Goal: Task Accomplishment & Management: Use online tool/utility

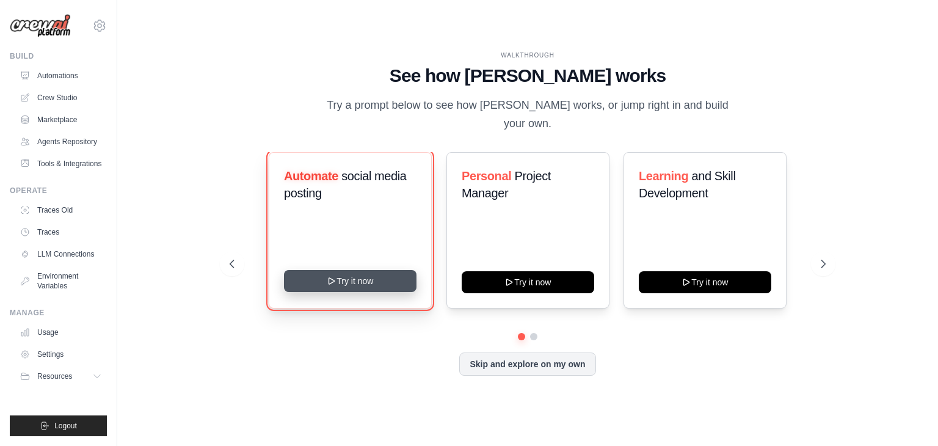
click at [345, 272] on button "Try it now" at bounding box center [350, 281] width 133 height 22
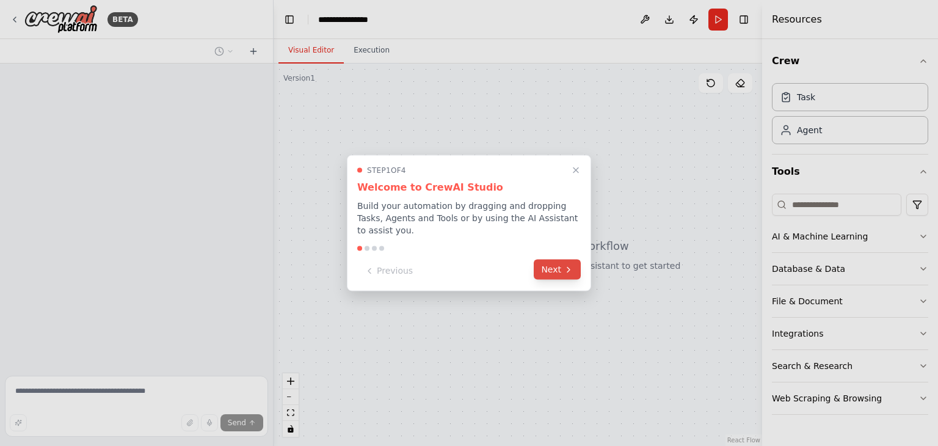
click at [562, 260] on button "Next" at bounding box center [557, 270] width 47 height 20
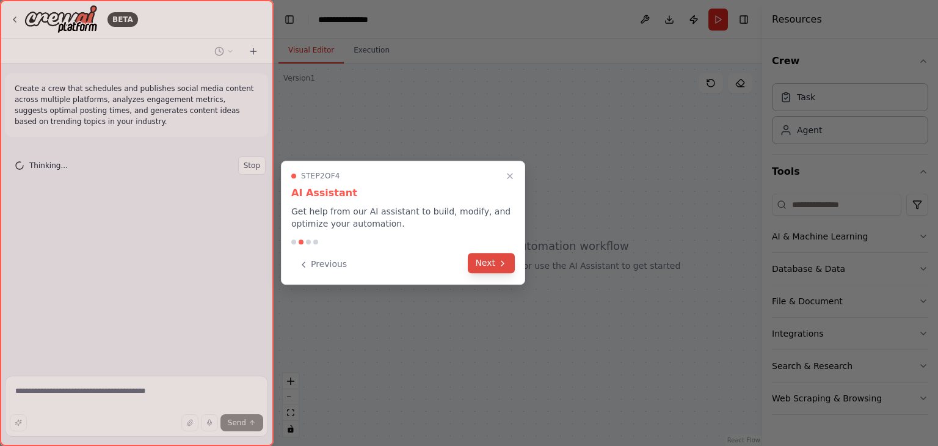
click at [498, 257] on button "Next" at bounding box center [491, 263] width 47 height 20
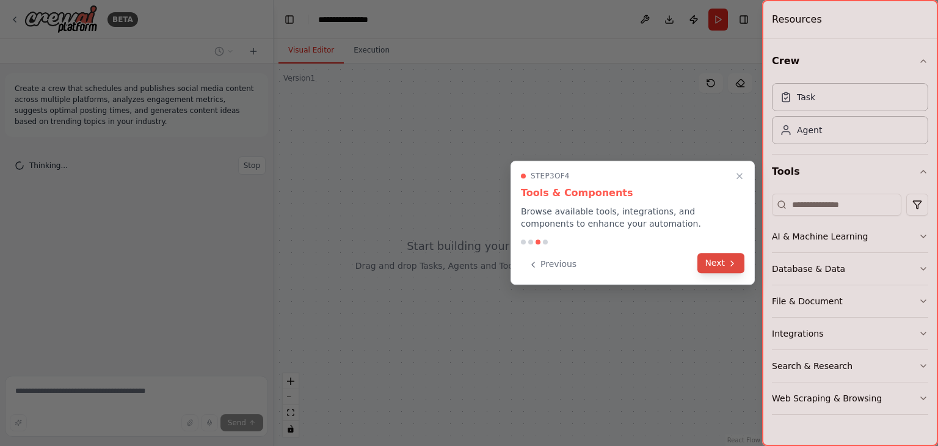
click at [732, 258] on icon at bounding box center [732, 263] width 10 height 10
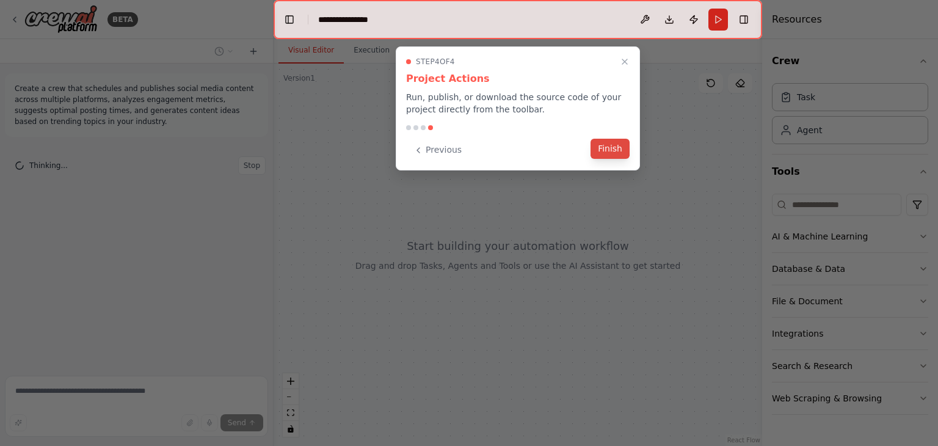
click at [605, 149] on button "Finish" at bounding box center [610, 149] width 39 height 20
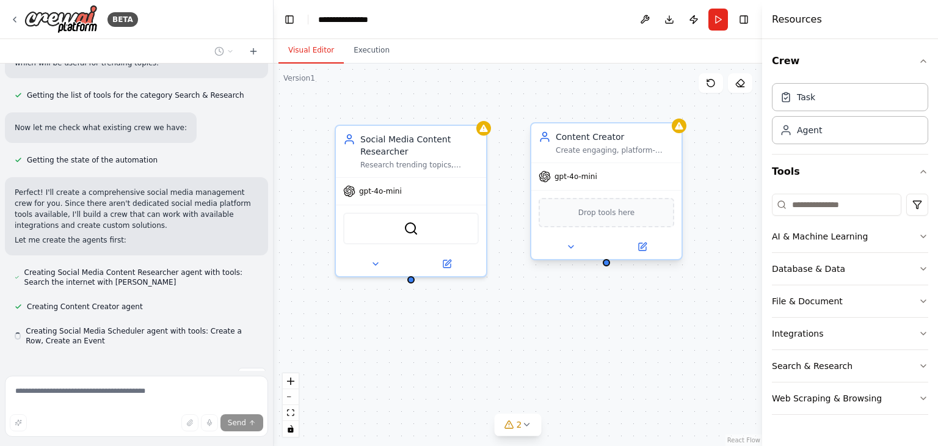
scroll to position [491, 0]
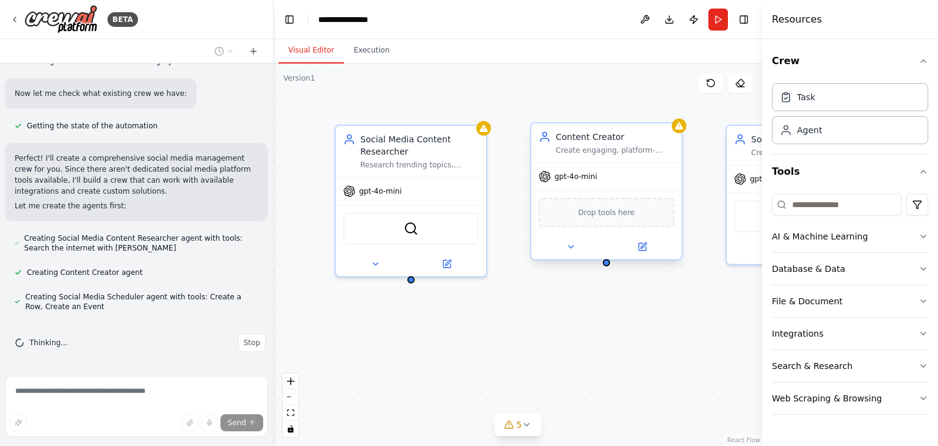
click at [607, 213] on span "Drop tools here" at bounding box center [606, 212] width 57 height 12
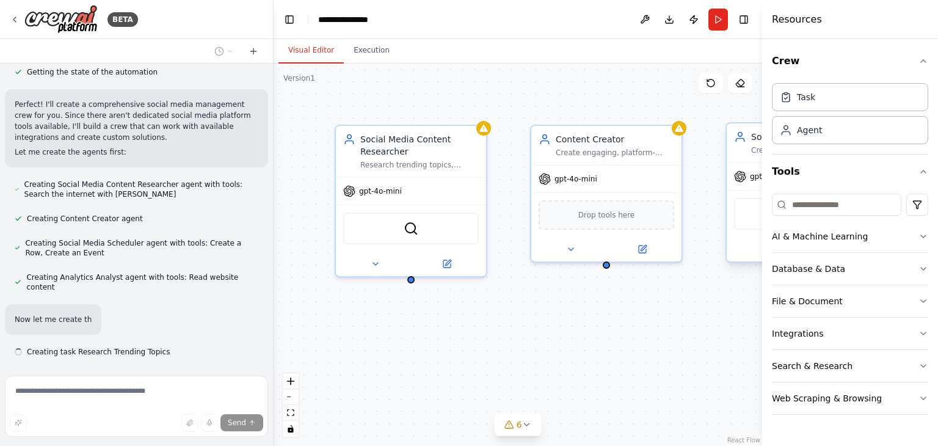
scroll to position [580, 0]
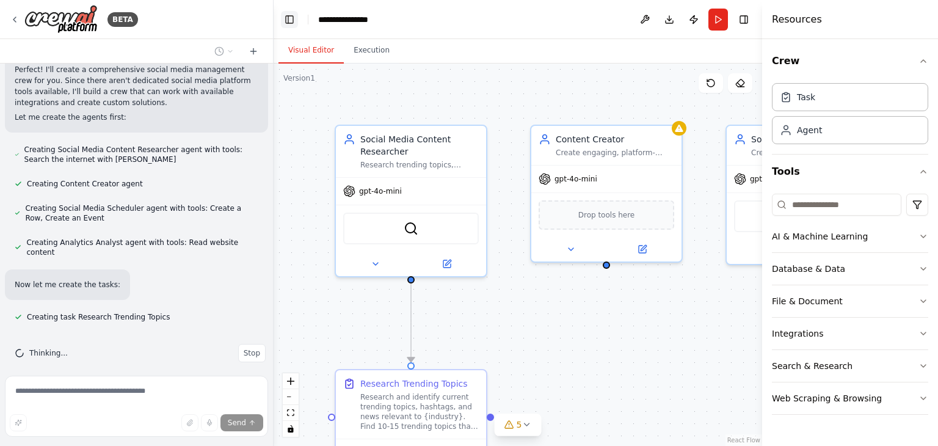
click at [288, 17] on button "Toggle Left Sidebar" at bounding box center [289, 19] width 17 height 17
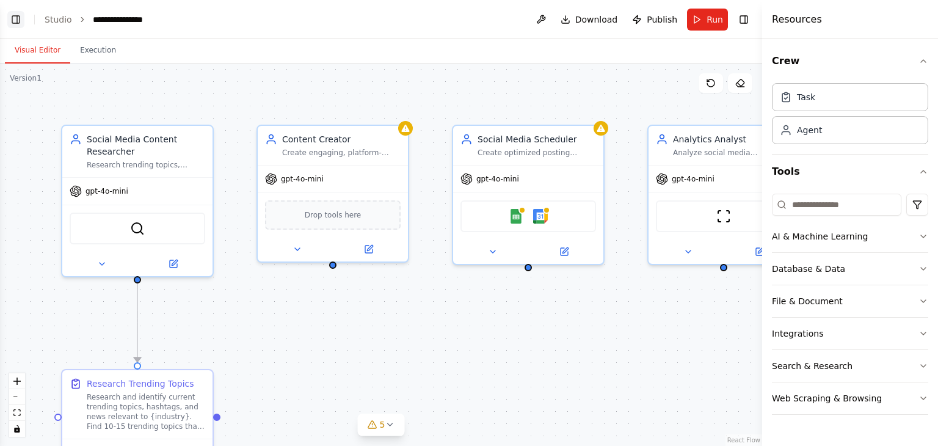
scroll to position [604, 0]
click at [15, 21] on button "Toggle Left Sidebar" at bounding box center [15, 19] width 17 height 17
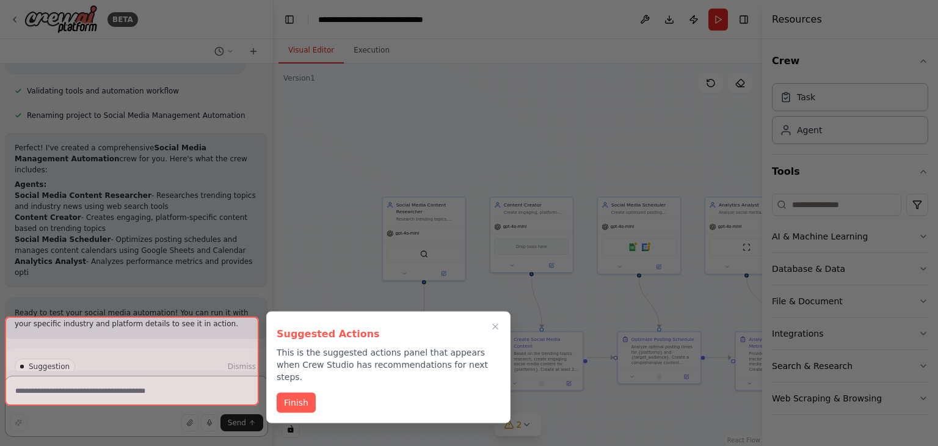
scroll to position [988, 0]
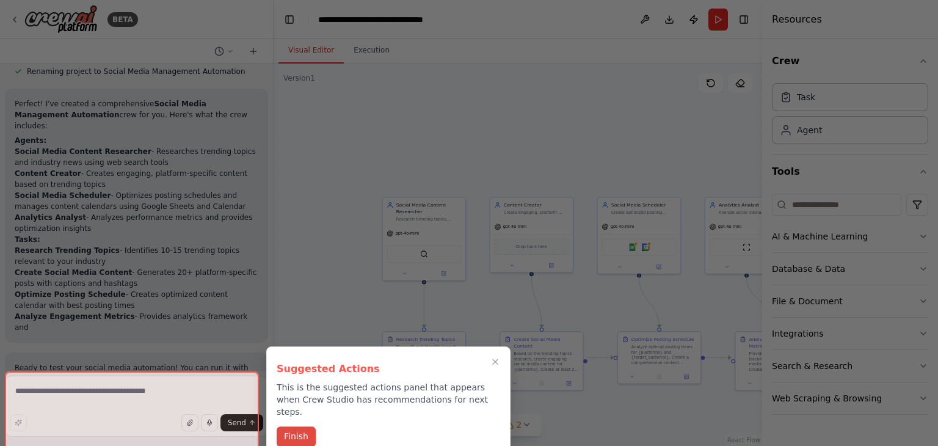
click at [291, 426] on button "Finish" at bounding box center [296, 436] width 39 height 20
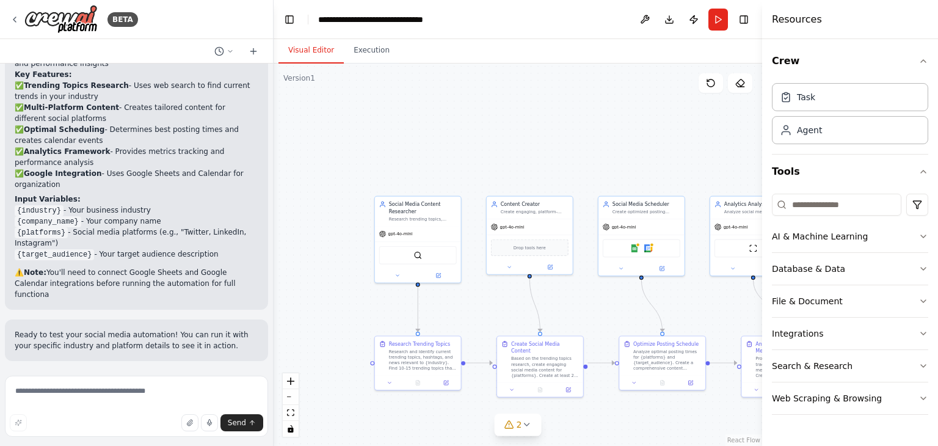
scroll to position [1317, 0]
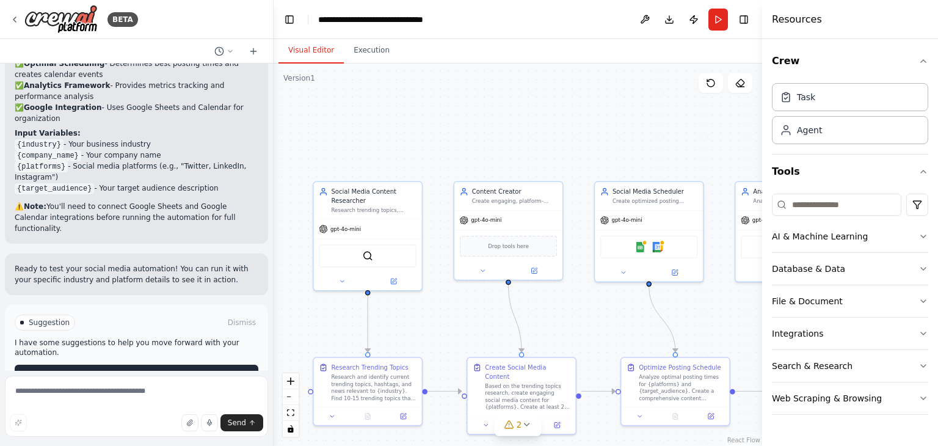
click at [134, 370] on span "Run Automation" at bounding box center [141, 375] width 59 height 10
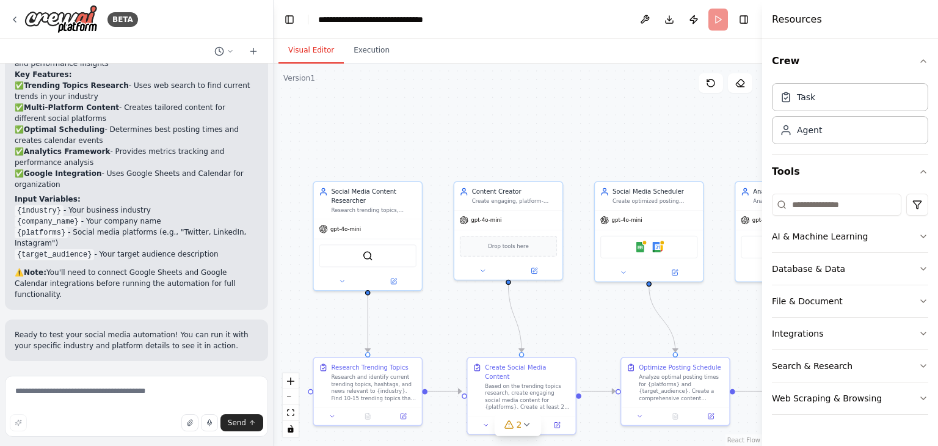
scroll to position [1219, 0]
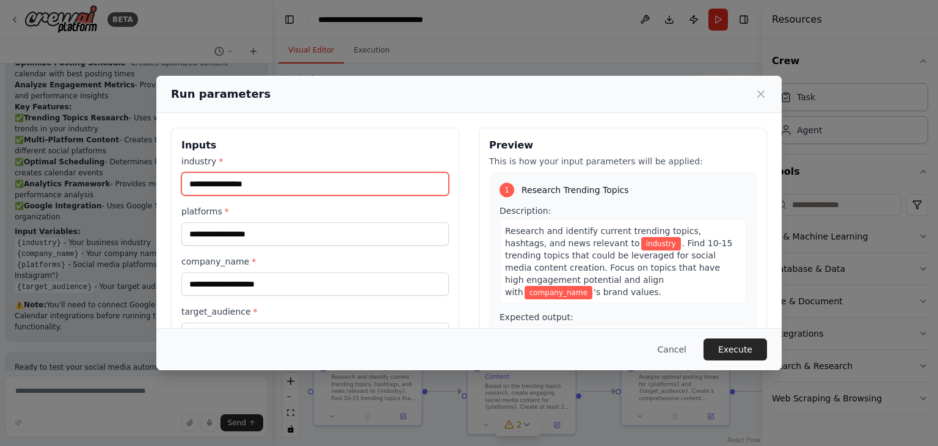
click at [332, 188] on input "industry *" at bounding box center [315, 183] width 268 height 23
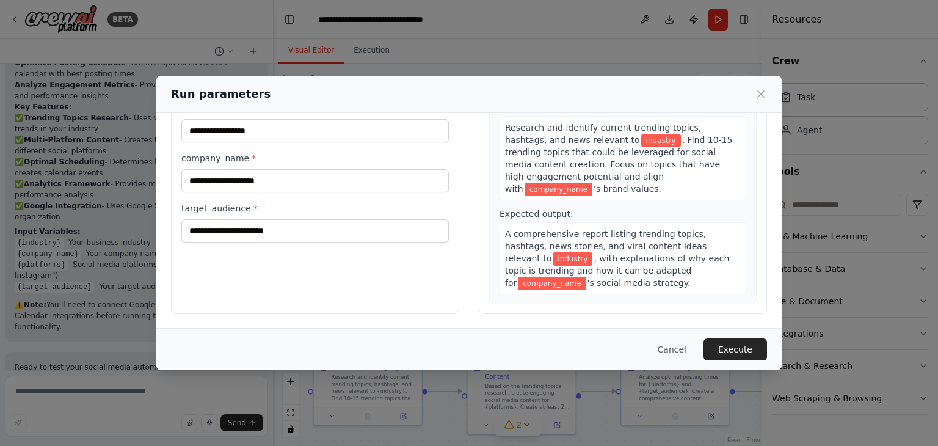
scroll to position [0, 0]
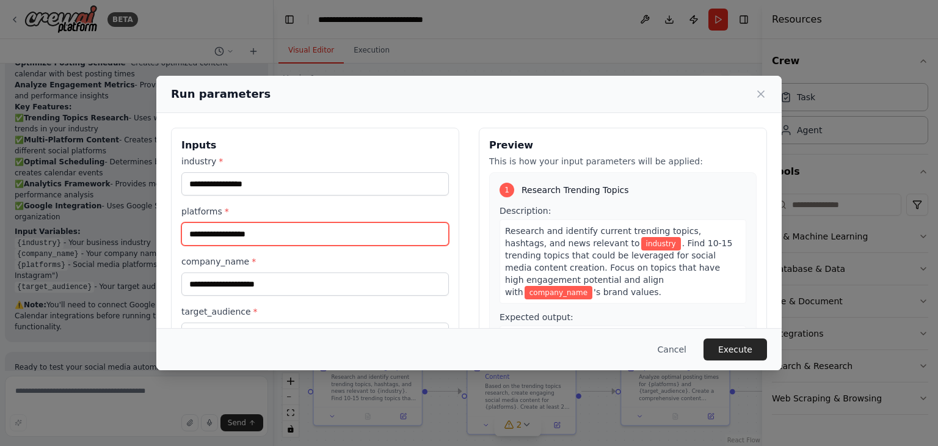
click at [257, 238] on input "platforms *" at bounding box center [315, 233] width 268 height 23
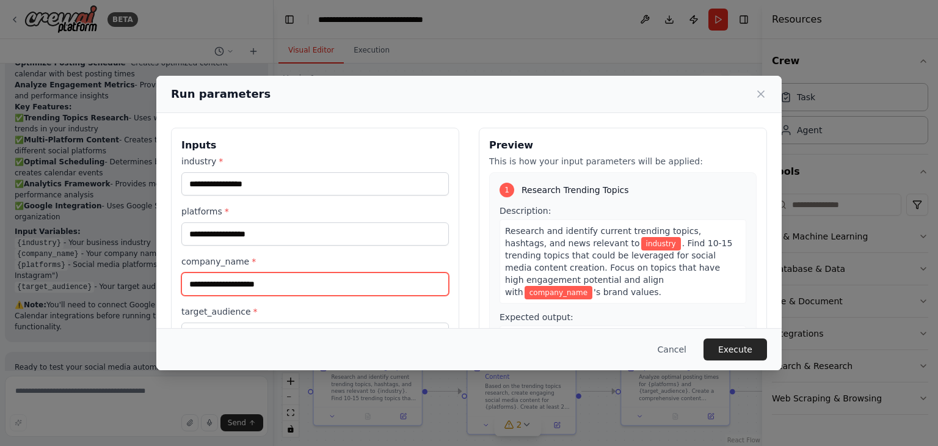
click at [260, 282] on input "company_name *" at bounding box center [315, 283] width 268 height 23
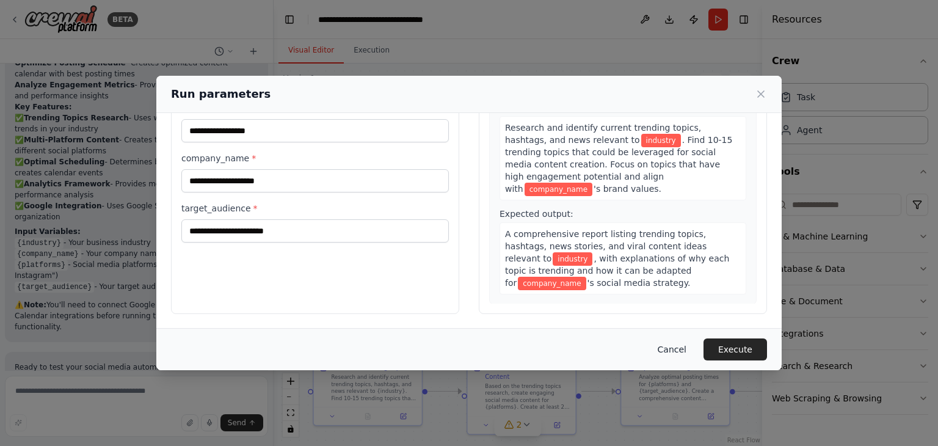
click at [677, 342] on button "Cancel" at bounding box center [672, 349] width 48 height 22
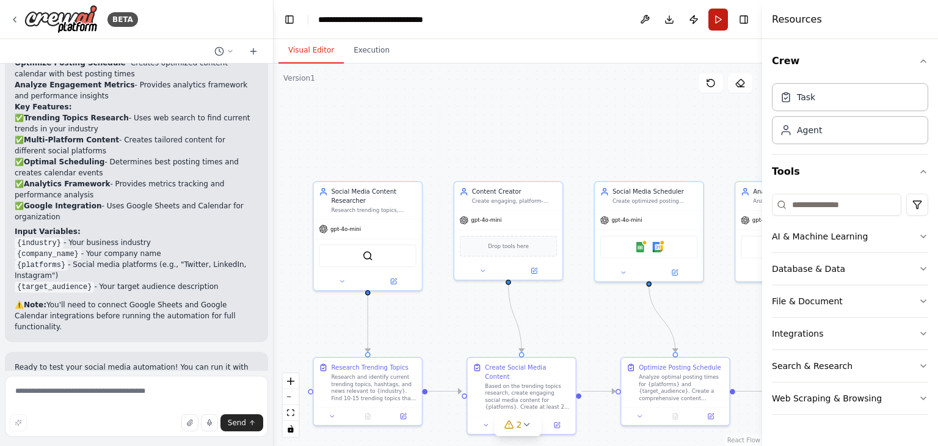
click at [721, 23] on button "Run" at bounding box center [719, 20] width 20 height 22
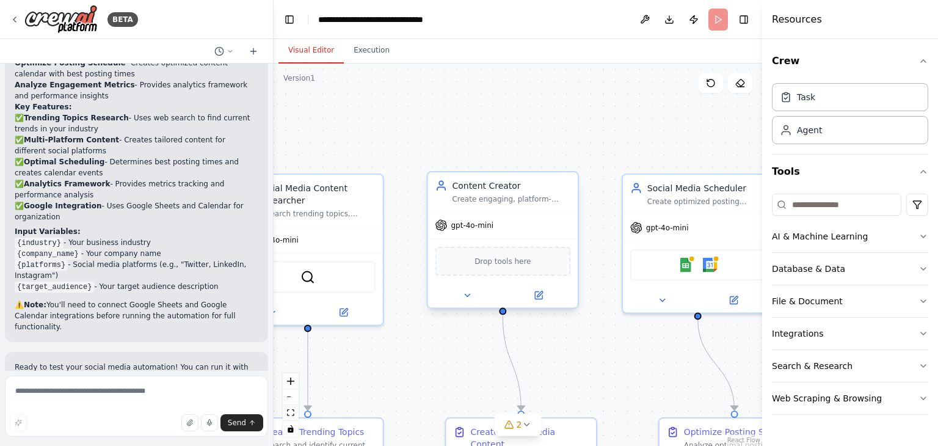
click at [476, 260] on div "Drop tools here" at bounding box center [503, 261] width 136 height 29
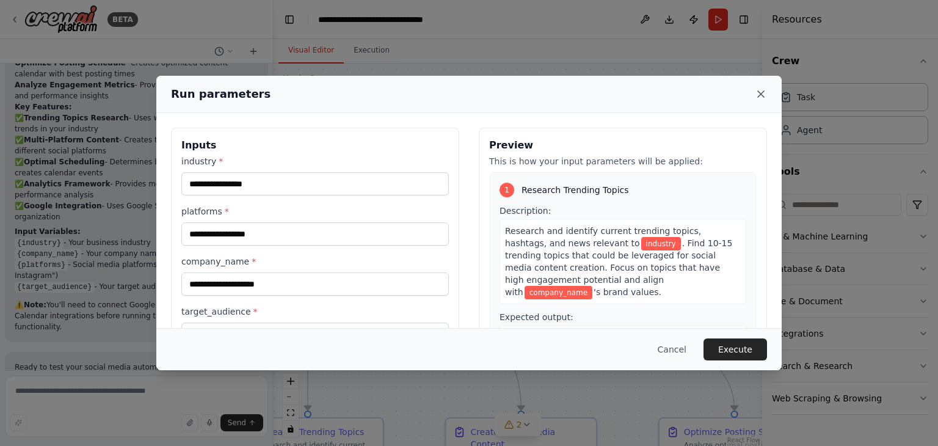
click at [760, 92] on icon at bounding box center [761, 94] width 12 height 12
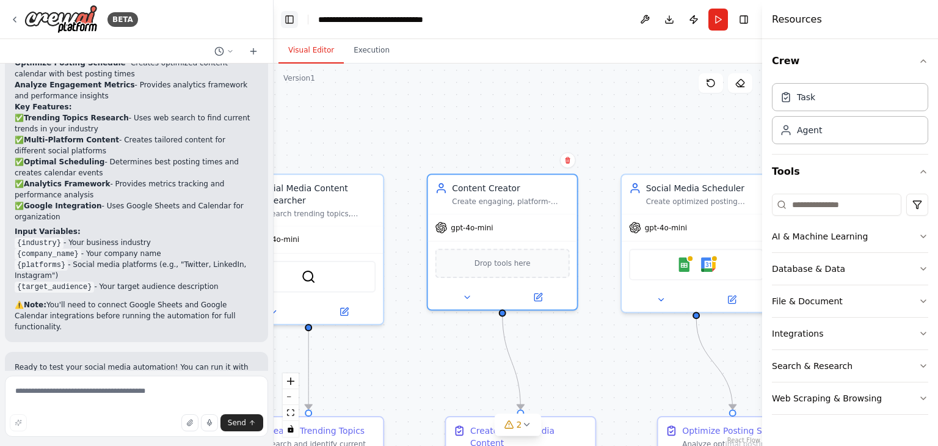
click at [294, 17] on button "Toggle Left Sidebar" at bounding box center [289, 19] width 17 height 17
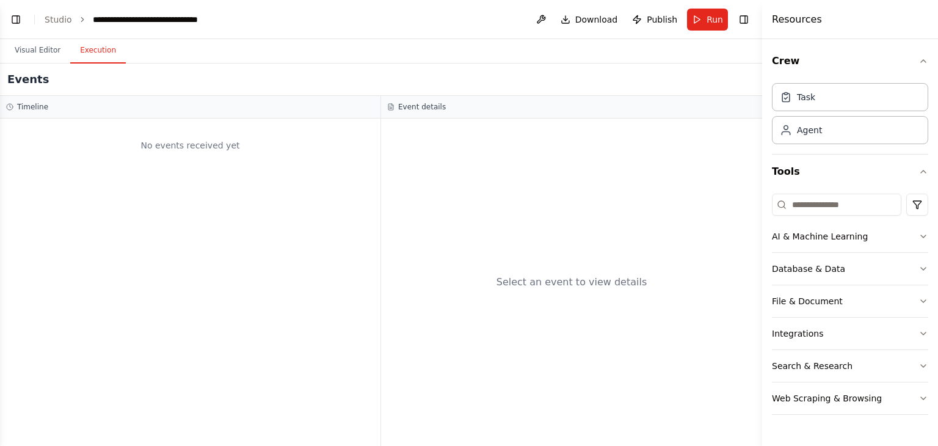
click at [89, 60] on button "Execution" at bounding box center [98, 51] width 56 height 26
click at [154, 149] on div "No events received yet" at bounding box center [190, 146] width 368 height 42
click at [423, 102] on h3 "Event details" at bounding box center [422, 107] width 48 height 10
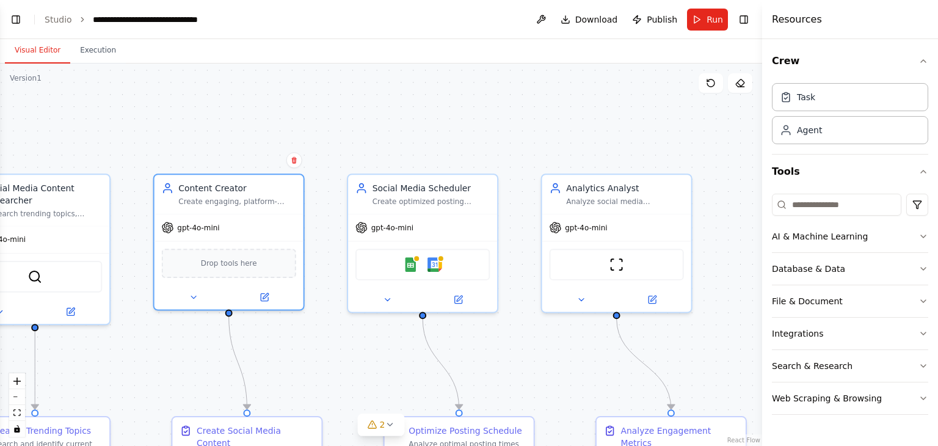
click at [37, 51] on button "Visual Editor" at bounding box center [37, 51] width 65 height 26
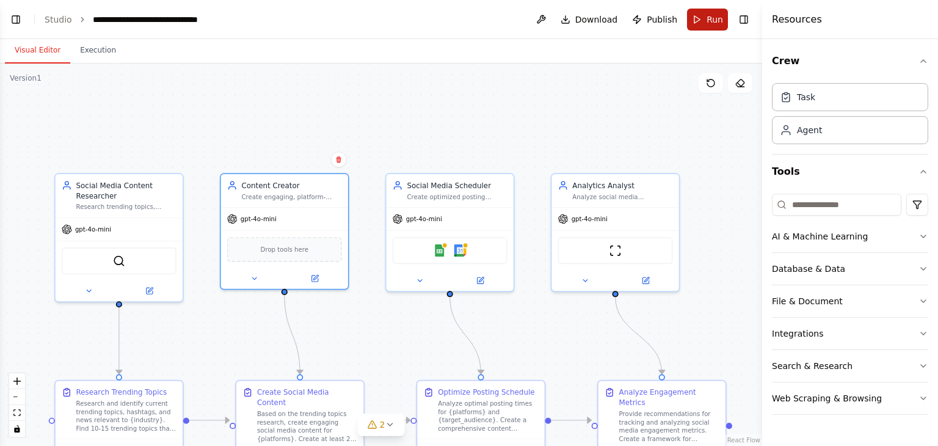
click at [704, 18] on button "Run" at bounding box center [707, 20] width 41 height 22
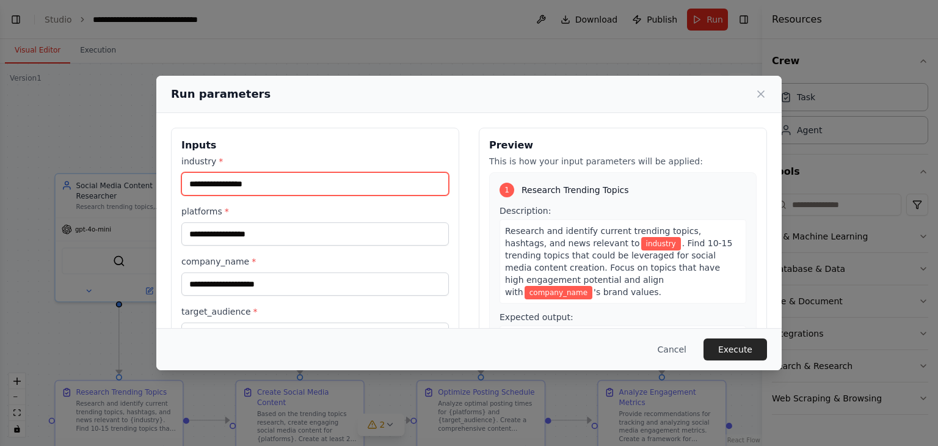
click at [259, 191] on input "industry *" at bounding box center [315, 183] width 268 height 23
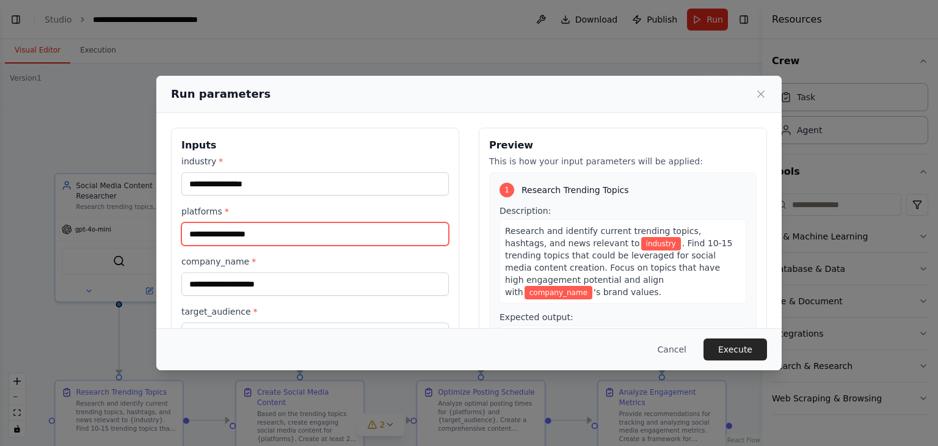
click at [217, 235] on input "platforms *" at bounding box center [315, 233] width 268 height 23
type input "**********"
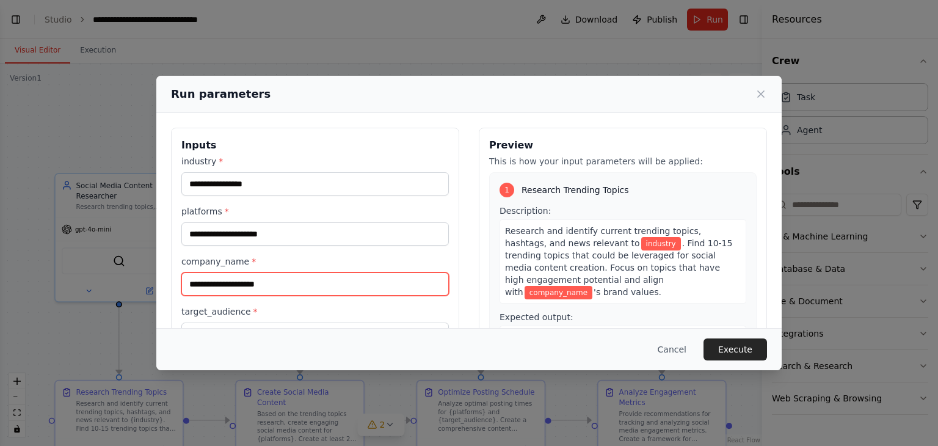
click at [269, 279] on input "company_name *" at bounding box center [315, 283] width 268 height 23
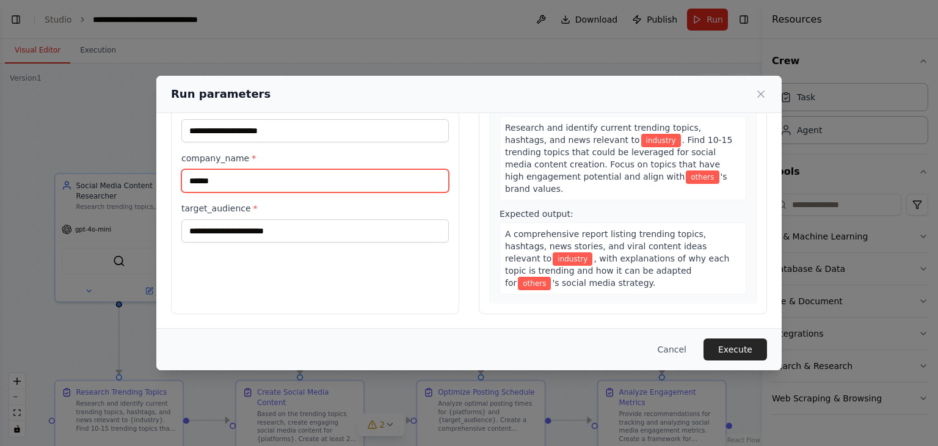
type input "******"
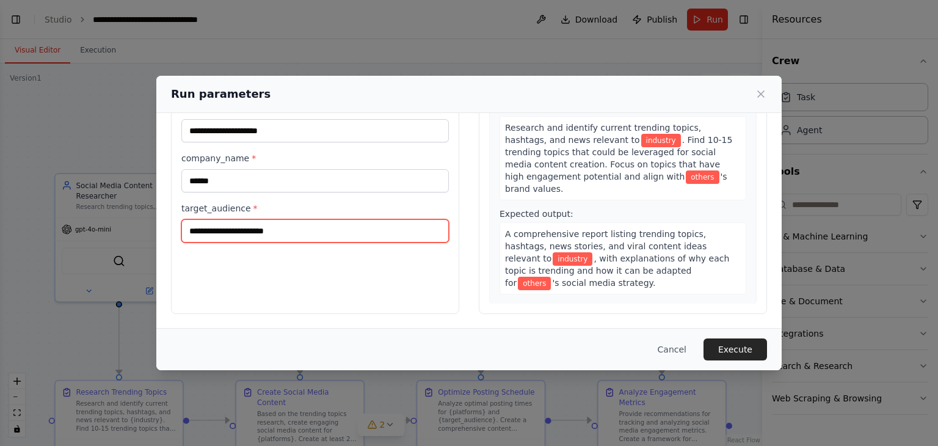
click at [367, 230] on input "target_audience *" at bounding box center [315, 230] width 268 height 23
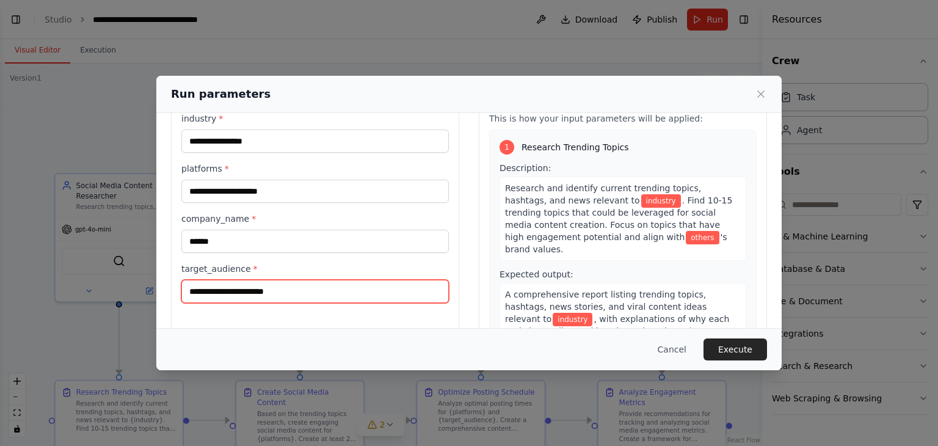
scroll to position [0, 0]
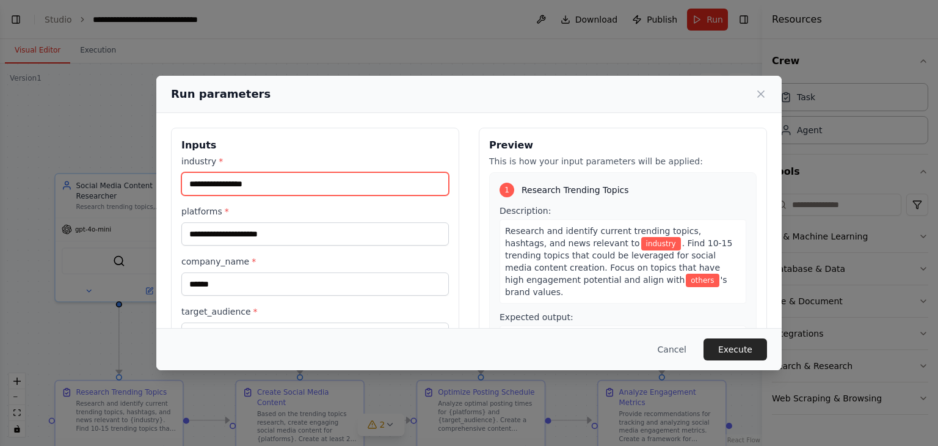
click at [262, 180] on input "industry *" at bounding box center [315, 183] width 268 height 23
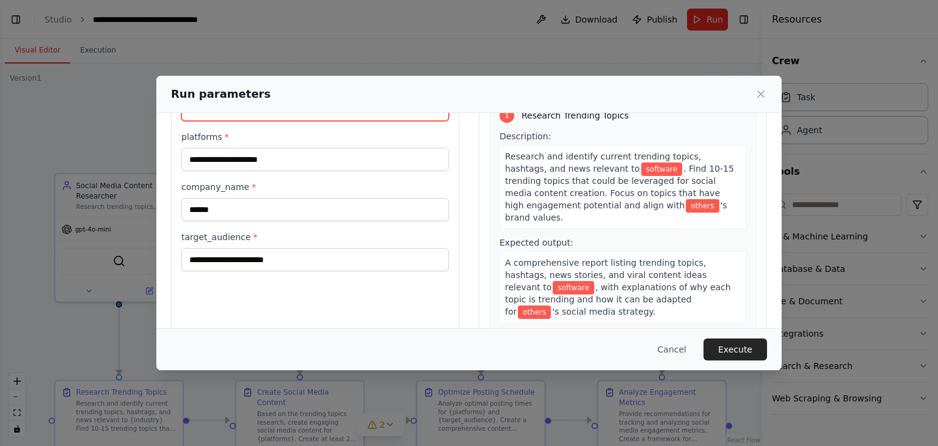
scroll to position [103, 0]
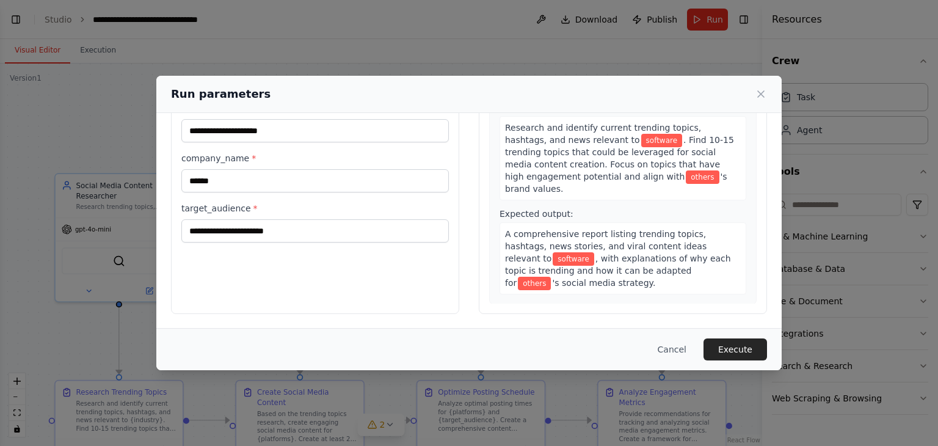
type input "********"
click at [279, 233] on input "target_audience *" at bounding box center [315, 230] width 268 height 23
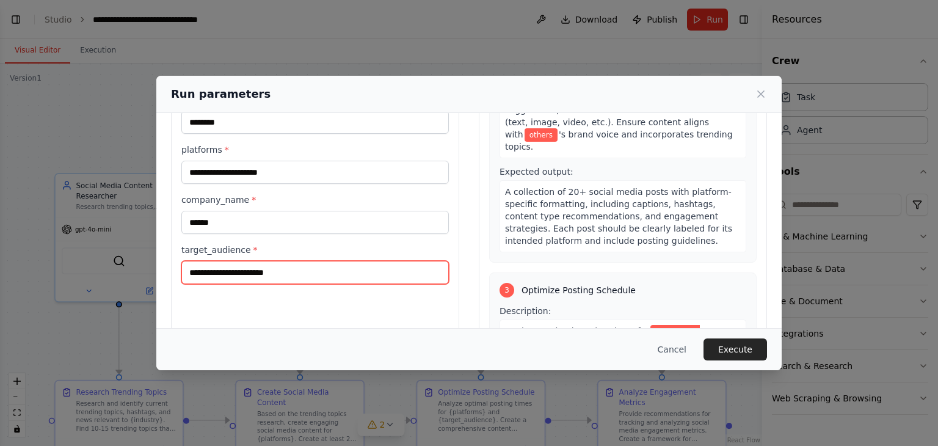
scroll to position [59, 0]
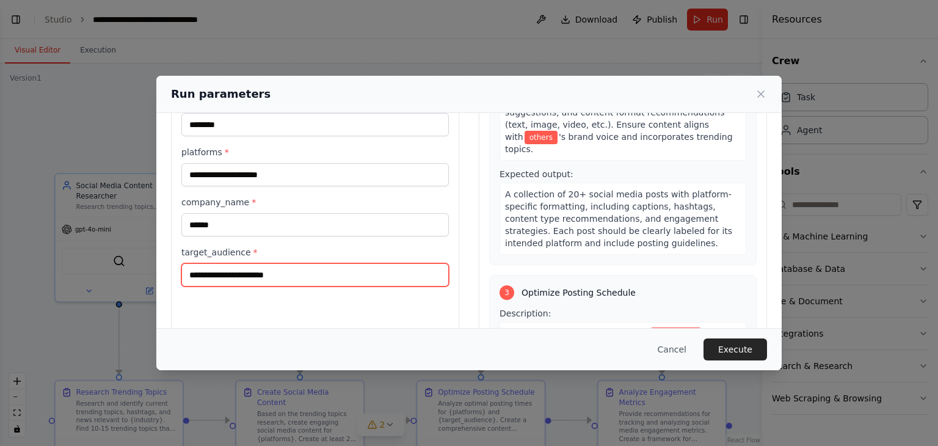
click at [313, 275] on input "target_audience *" at bounding box center [315, 274] width 268 height 23
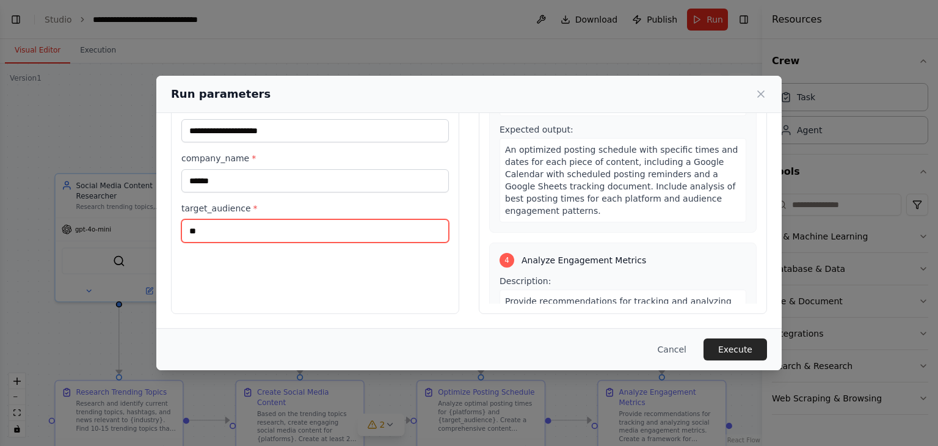
scroll to position [614, 0]
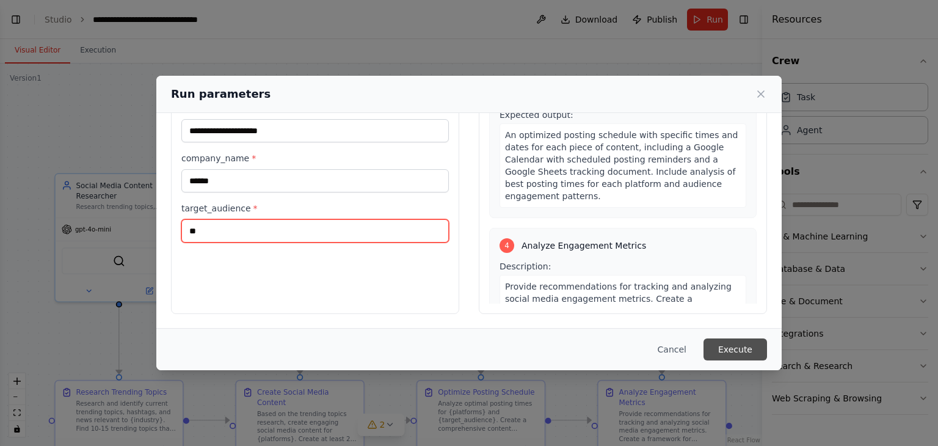
type input "**"
click at [735, 349] on button "Execute" at bounding box center [736, 349] width 64 height 22
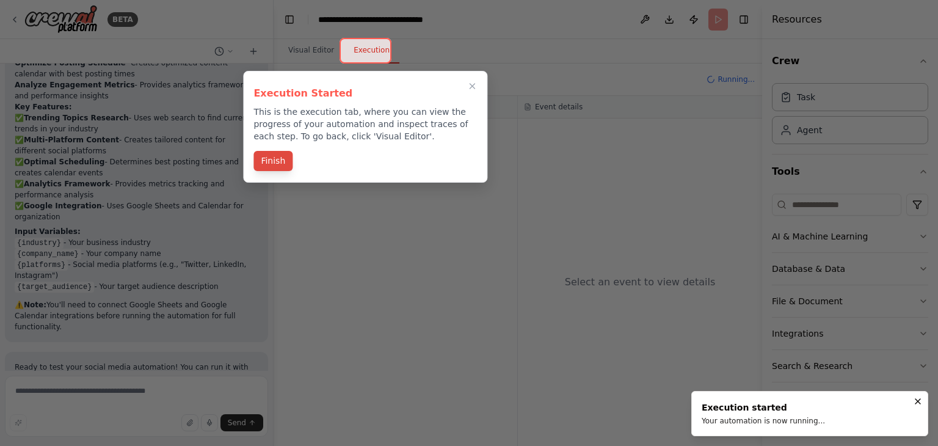
click at [266, 157] on button "Finish" at bounding box center [272, 161] width 39 height 20
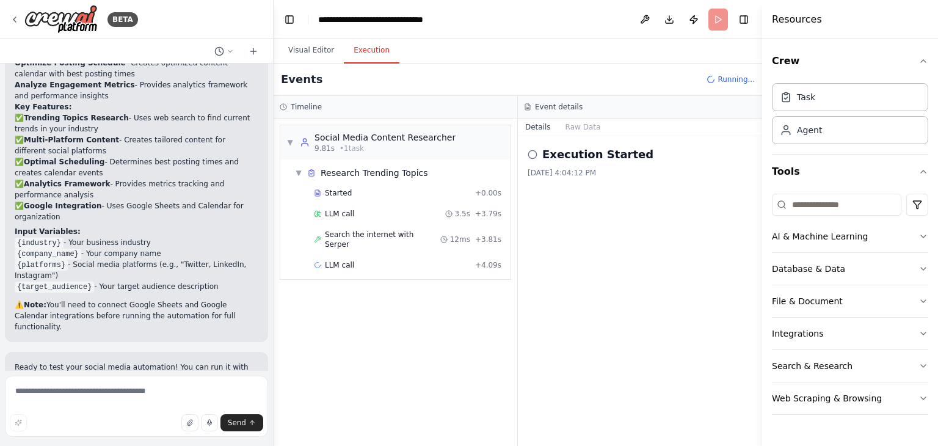
click at [533, 151] on icon at bounding box center [533, 155] width 10 height 10
click at [572, 125] on button "Raw Data" at bounding box center [583, 126] width 50 height 17
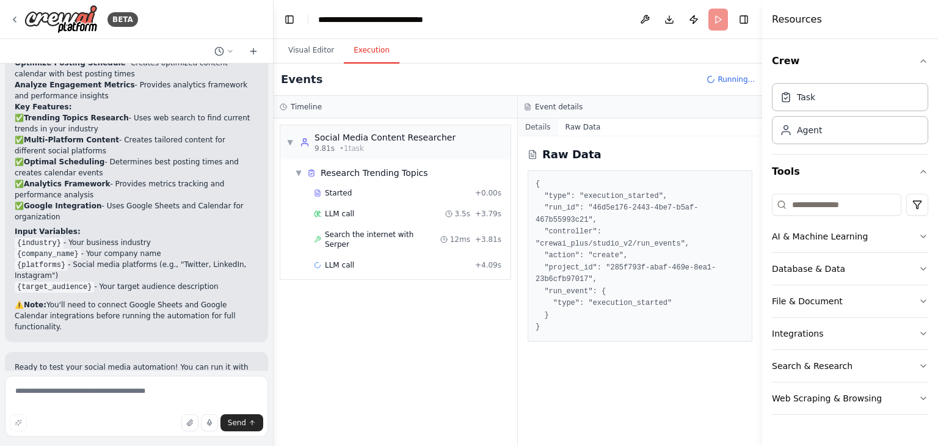
click at [533, 124] on button "Details" at bounding box center [538, 126] width 40 height 17
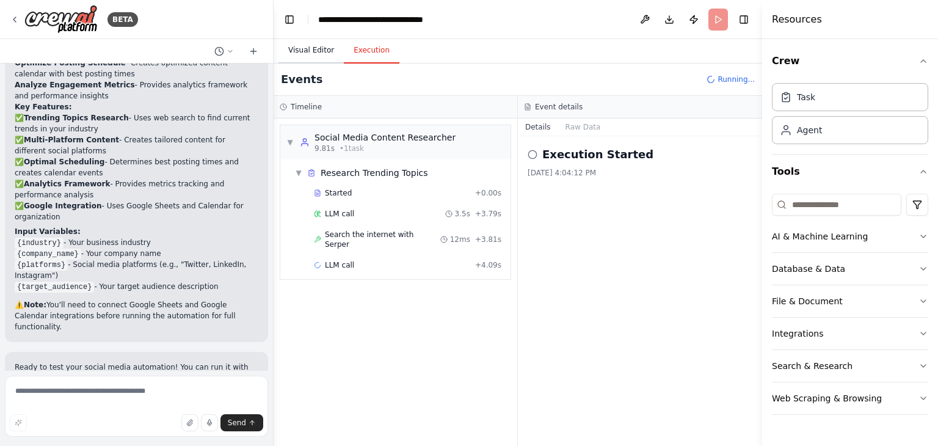
click at [310, 48] on button "Visual Editor" at bounding box center [311, 51] width 65 height 26
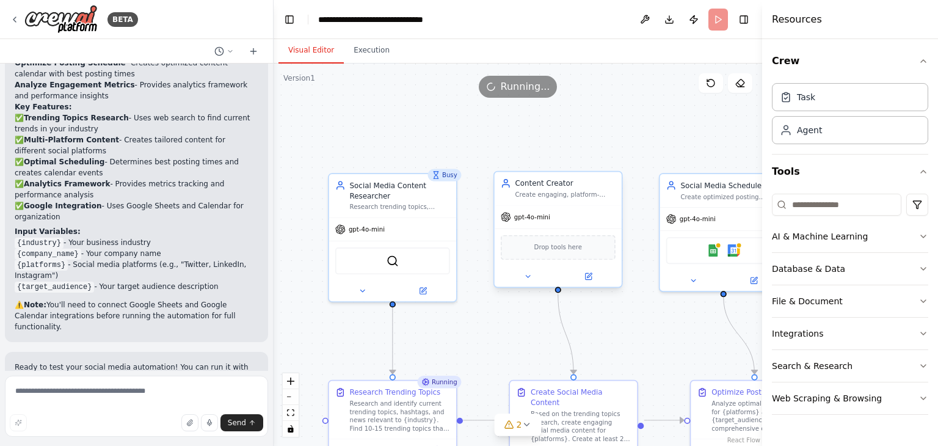
click at [551, 249] on span "Drop tools here" at bounding box center [558, 247] width 48 height 10
click at [369, 57] on button "Execution" at bounding box center [372, 51] width 56 height 26
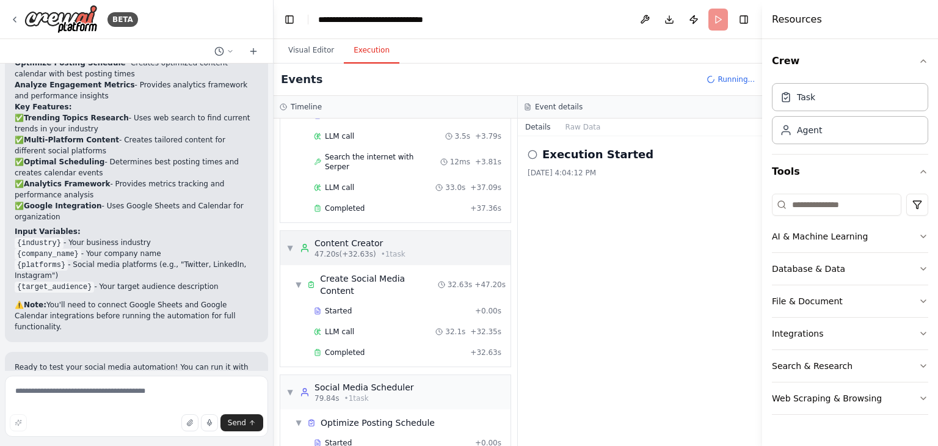
scroll to position [98, 0]
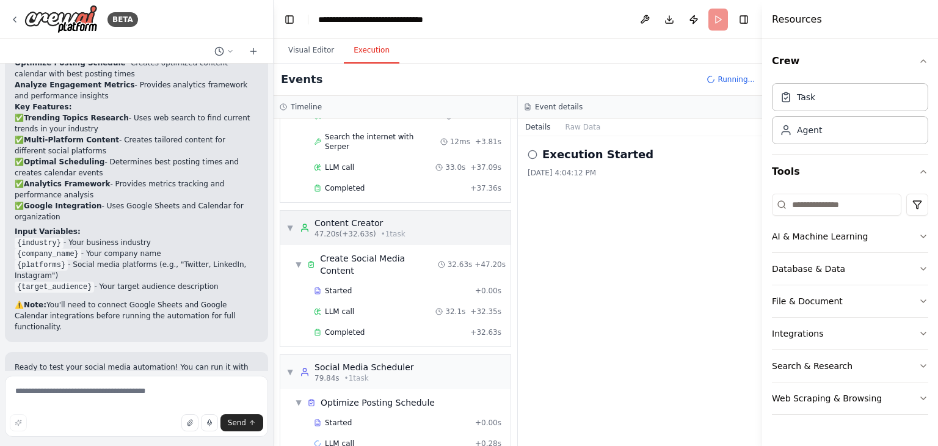
click at [382, 229] on span "• 1 task" at bounding box center [393, 234] width 24 height 10
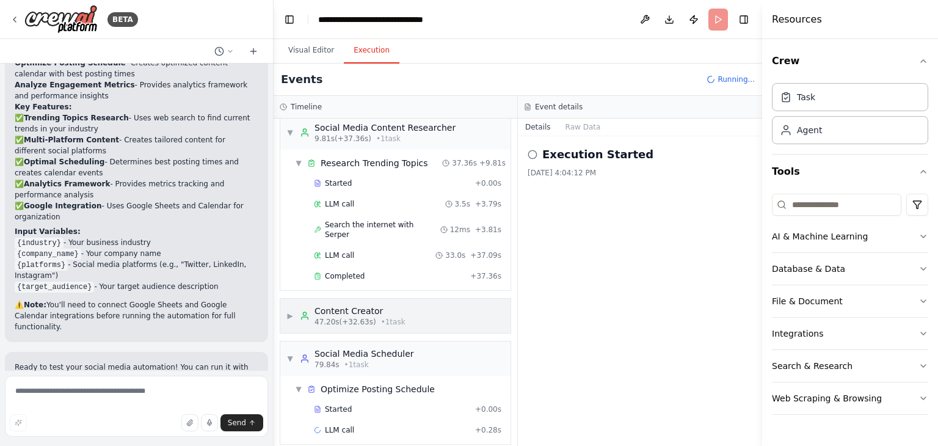
click at [359, 305] on div "Content Creator" at bounding box center [360, 311] width 91 height 12
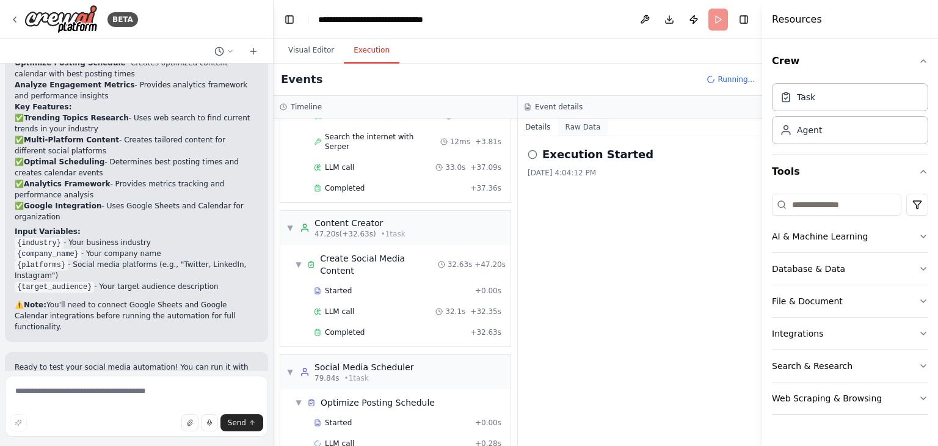
click at [577, 133] on button "Raw Data" at bounding box center [583, 126] width 50 height 17
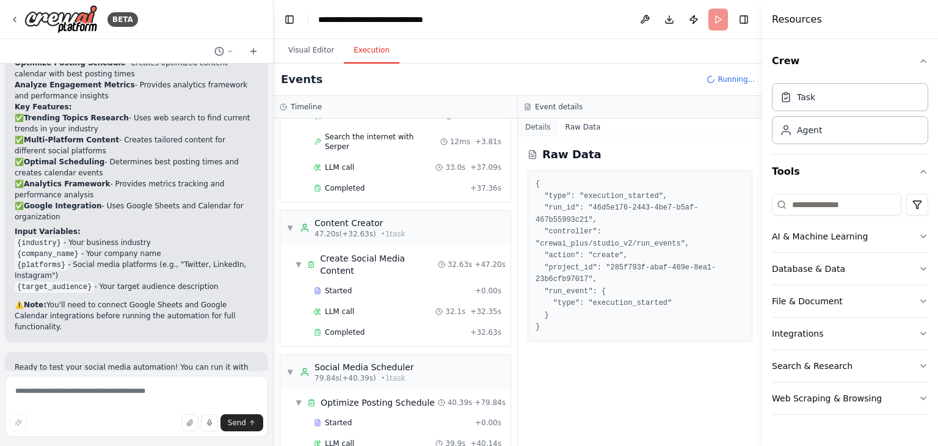
click at [537, 123] on button "Details" at bounding box center [538, 126] width 40 height 17
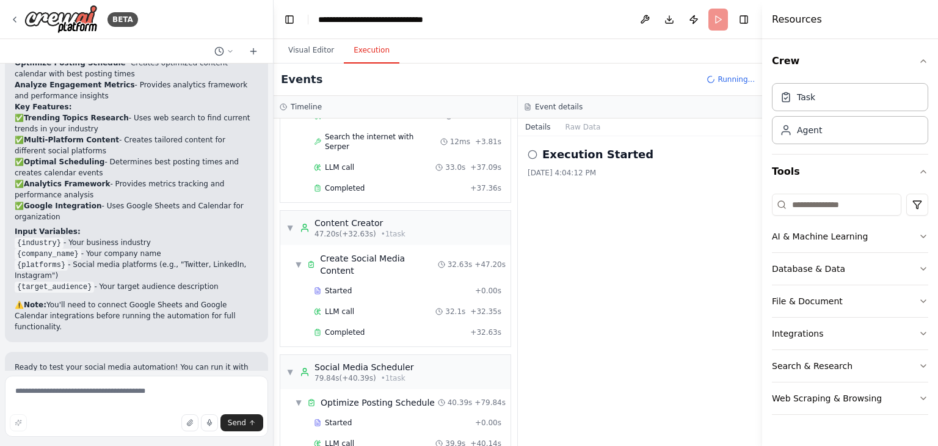
scroll to position [270, 0]
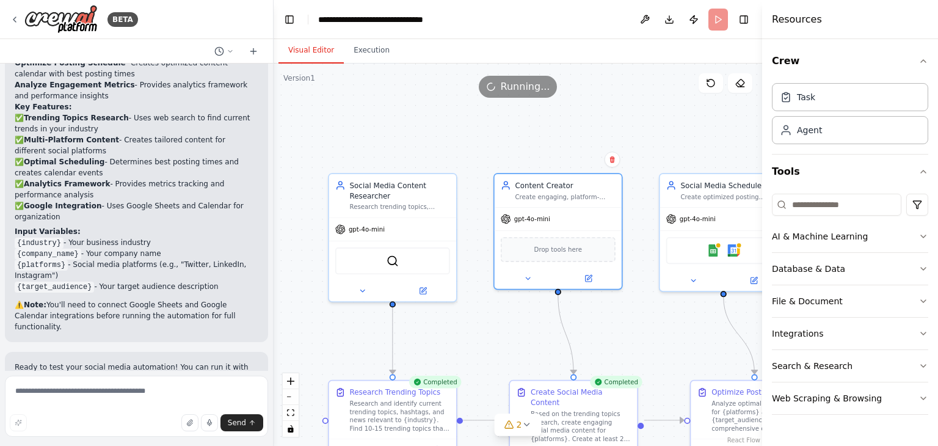
click at [311, 52] on button "Visual Editor" at bounding box center [311, 51] width 65 height 26
click at [284, 23] on button "Toggle Left Sidebar" at bounding box center [289, 19] width 17 height 17
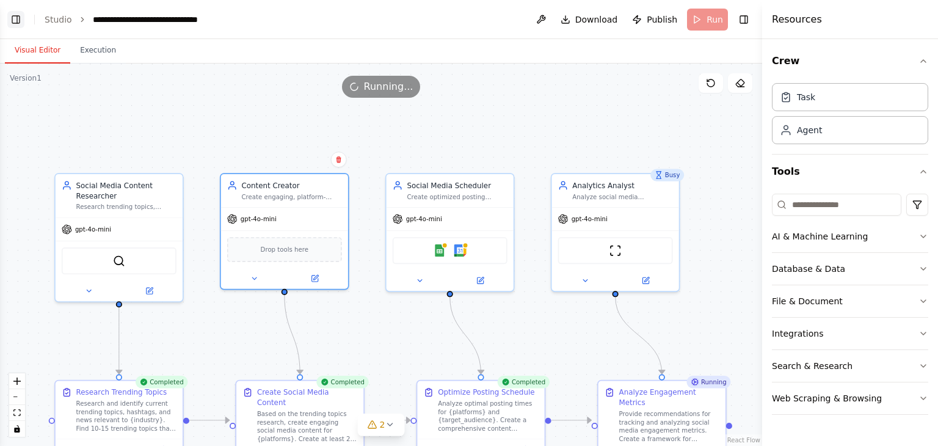
click at [13, 20] on button "Toggle Left Sidebar" at bounding box center [15, 19] width 17 height 17
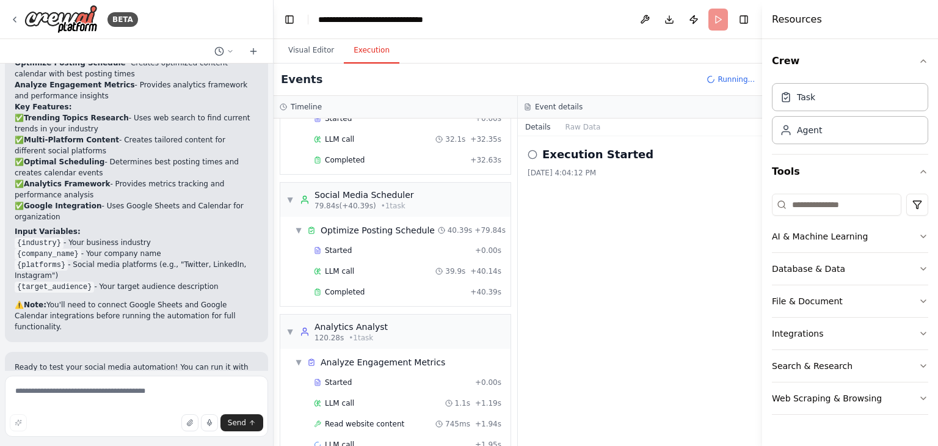
click at [365, 51] on button "Execution" at bounding box center [372, 51] width 56 height 26
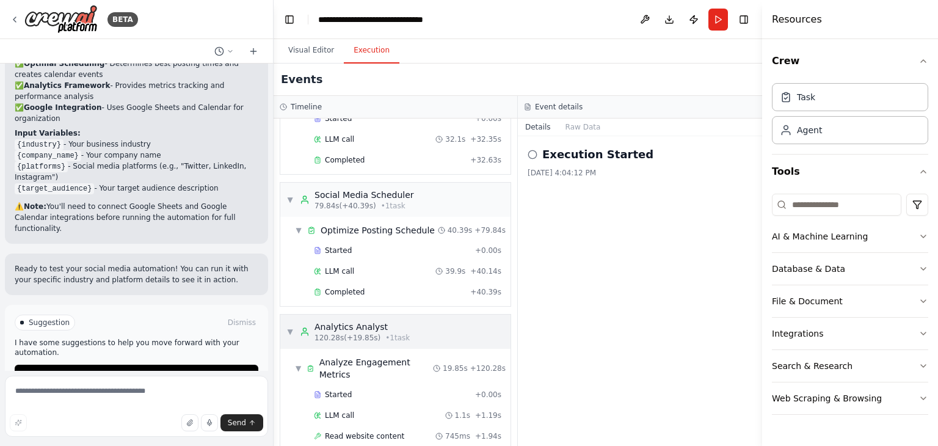
scroll to position [291, 0]
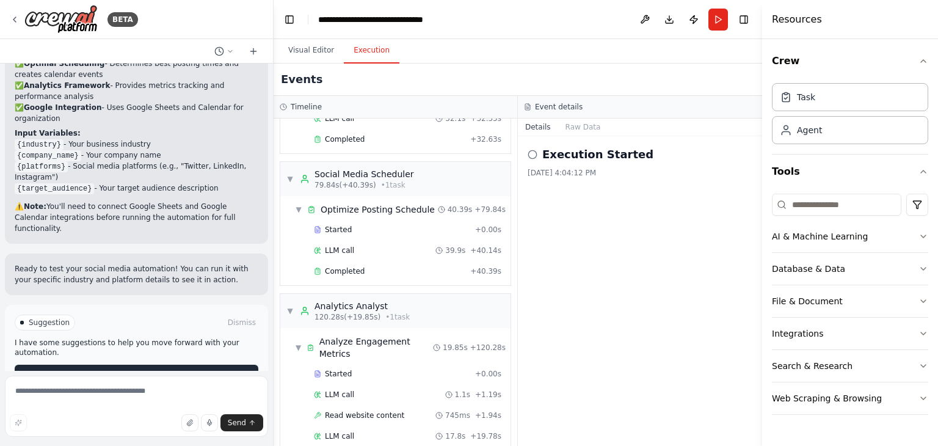
click at [178, 365] on button "Improve automation" at bounding box center [137, 375] width 244 height 20
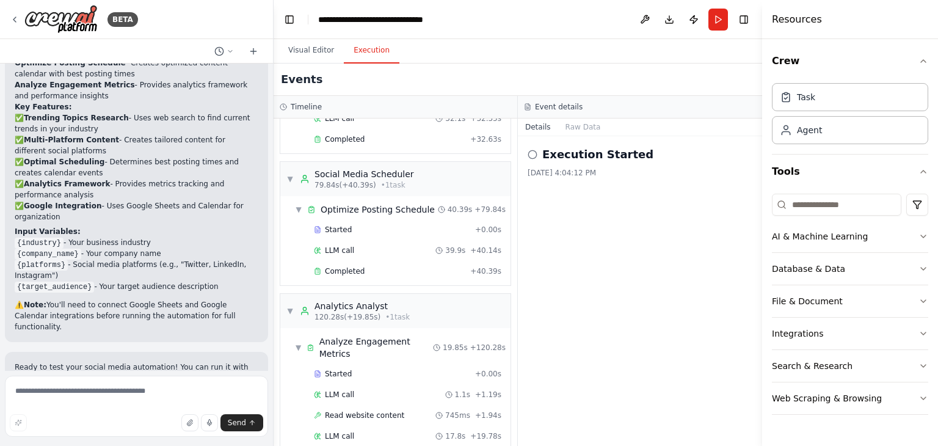
scroll to position [1266, 0]
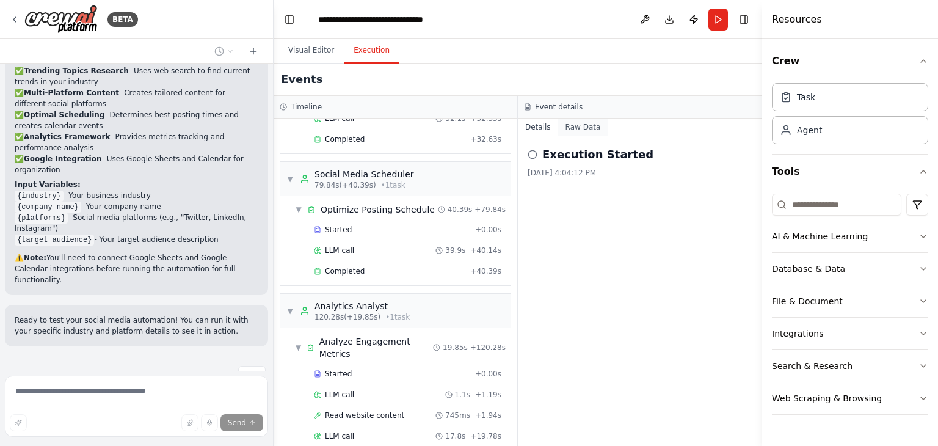
click at [585, 120] on button "Raw Data" at bounding box center [583, 126] width 50 height 17
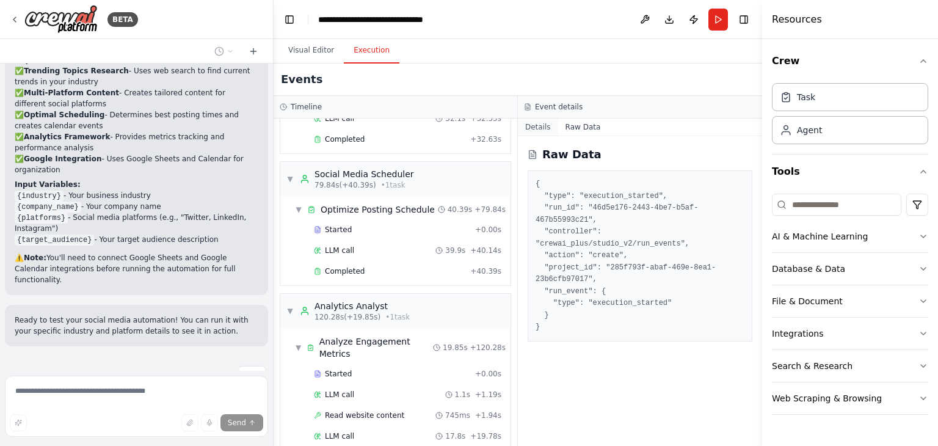
click at [537, 125] on button "Details" at bounding box center [538, 126] width 40 height 17
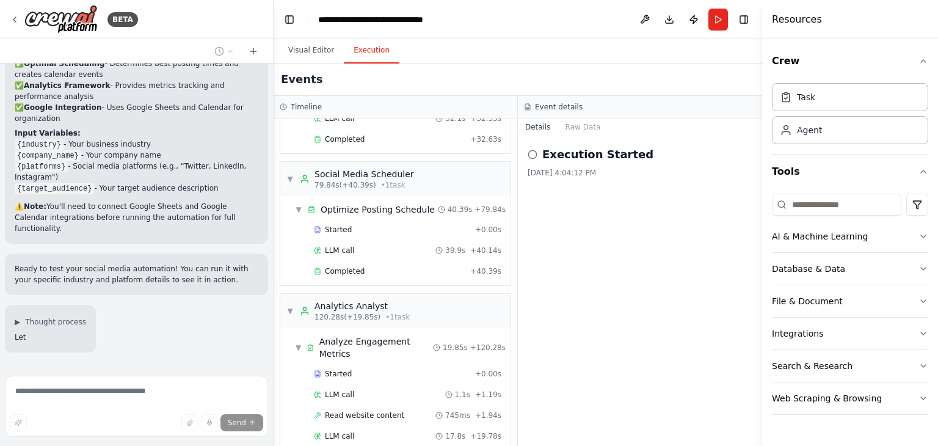
scroll to position [1349, 0]
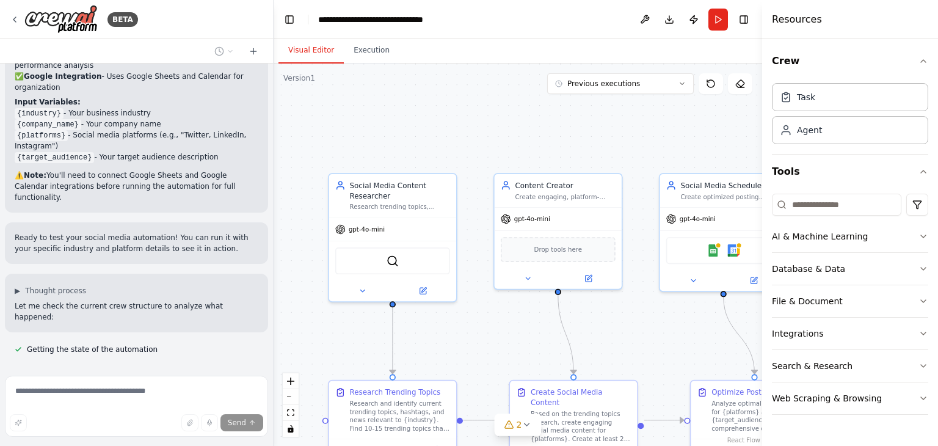
click at [302, 49] on button "Visual Editor" at bounding box center [311, 51] width 65 height 26
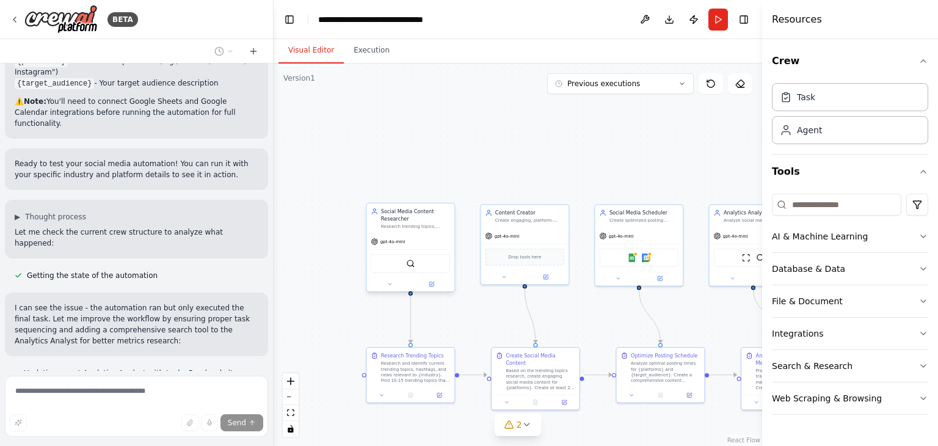
scroll to position [1456, 0]
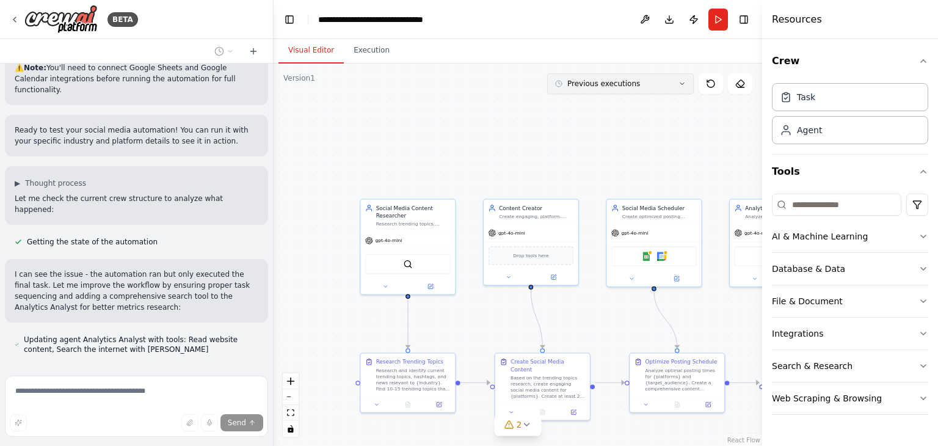
click at [669, 88] on button "Previous executions" at bounding box center [620, 83] width 147 height 21
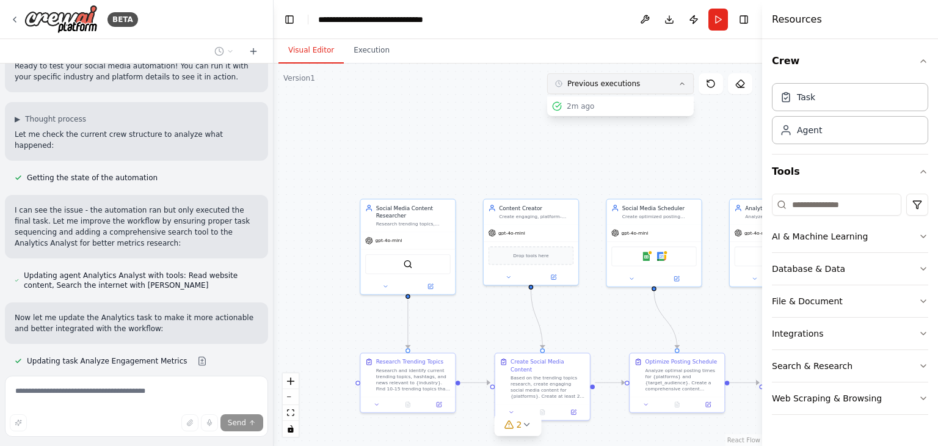
click at [669, 88] on button "Previous executions" at bounding box center [620, 83] width 147 height 21
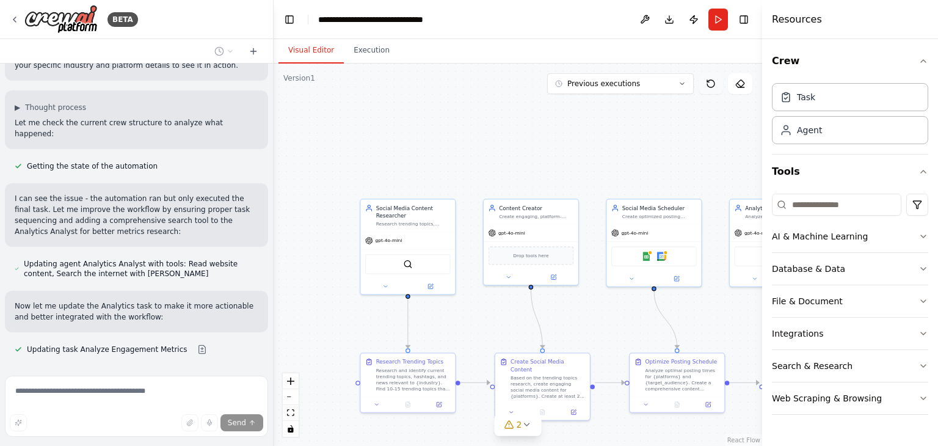
scroll to position [1556, 0]
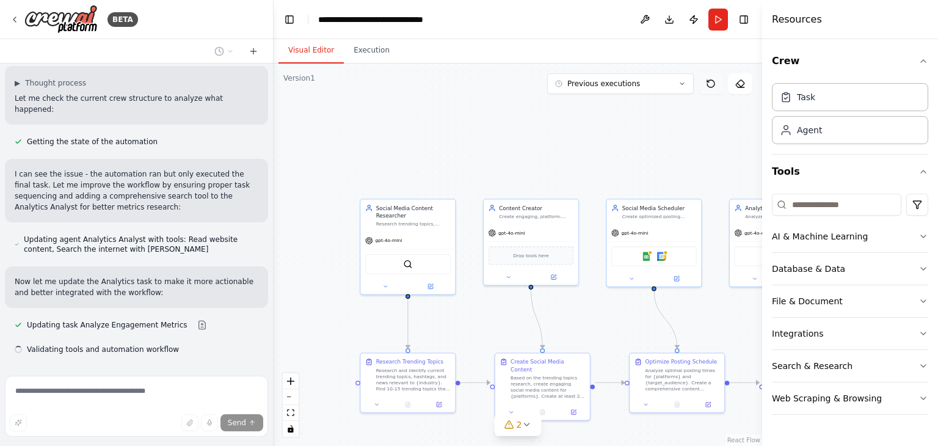
click at [713, 84] on icon at bounding box center [711, 84] width 10 height 10
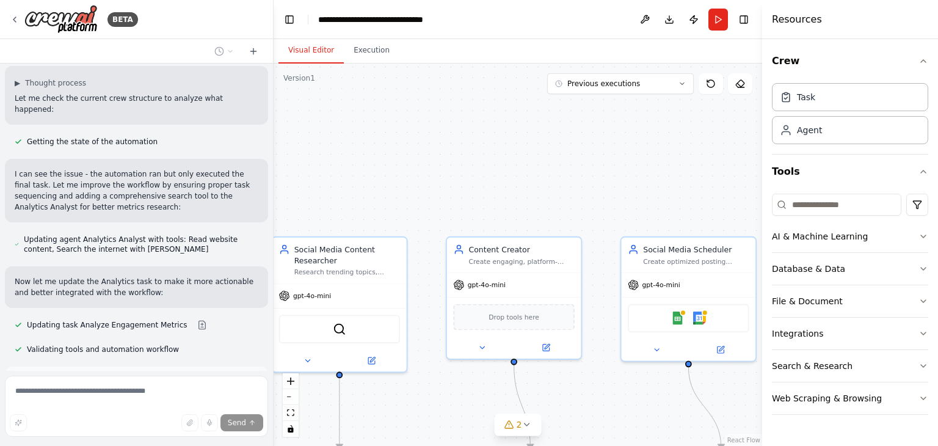
click at [407, 121] on div ".deletable-edge-delete-btn { width: 20px; height: 20px; border: 0px solid #ffff…" at bounding box center [518, 255] width 489 height 382
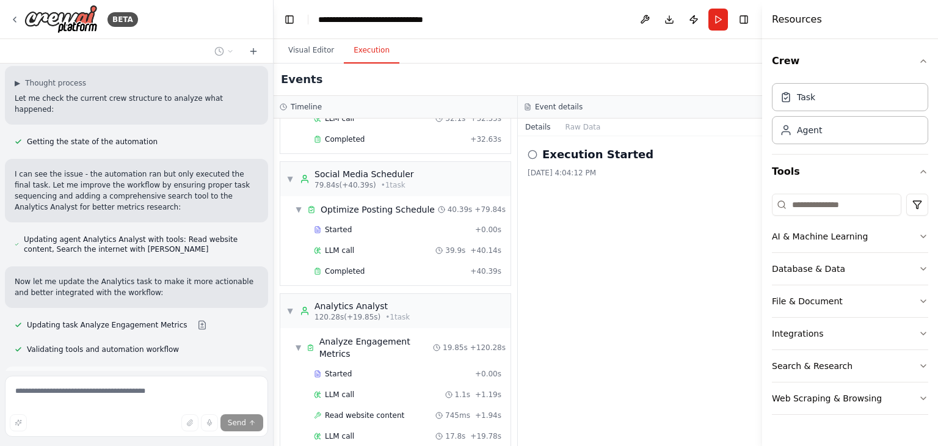
click at [368, 53] on button "Execution" at bounding box center [372, 51] width 56 height 26
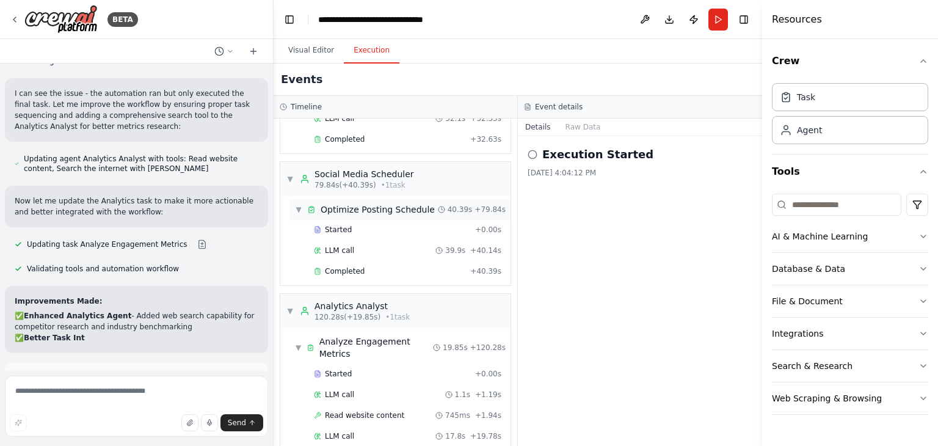
click at [403, 203] on span "Optimize Posting Schedule" at bounding box center [378, 209] width 114 height 12
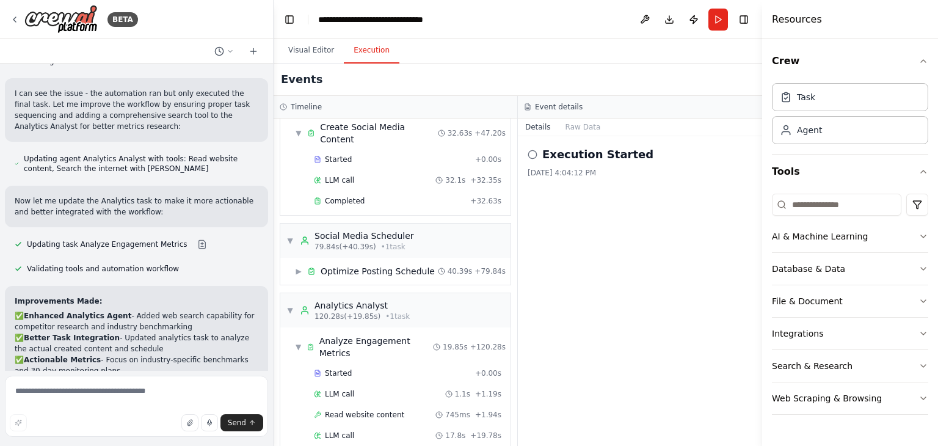
scroll to position [1765, 0]
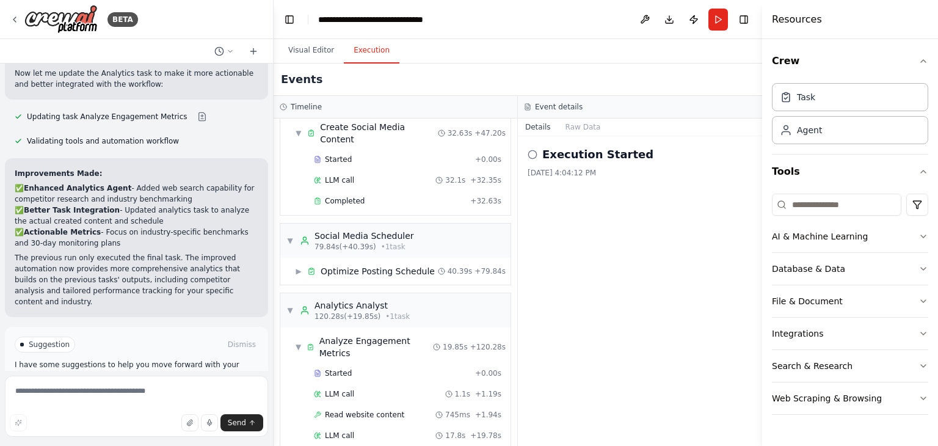
click at [186, 387] on button "Run Automation" at bounding box center [137, 397] width 244 height 20
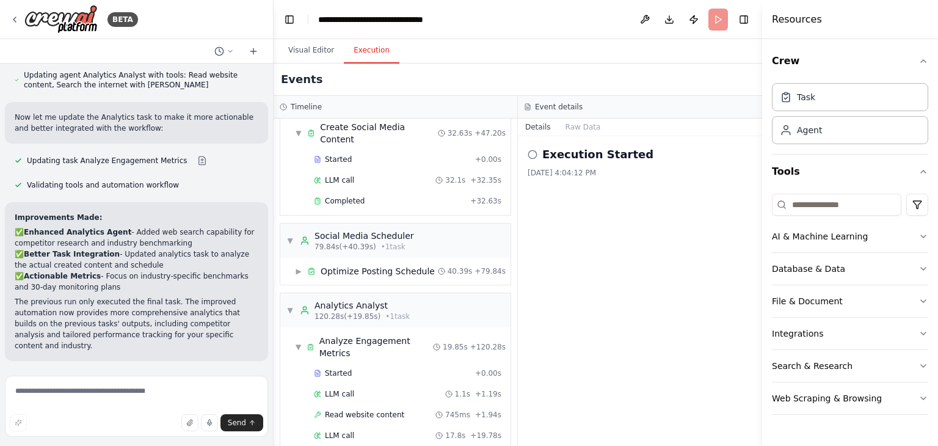
scroll to position [1666, 0]
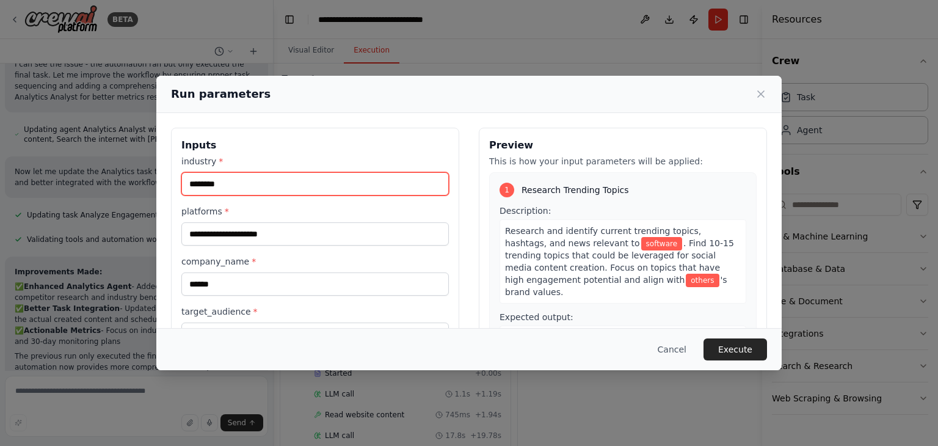
click at [310, 185] on input "********" at bounding box center [315, 183] width 268 height 23
type input "*"
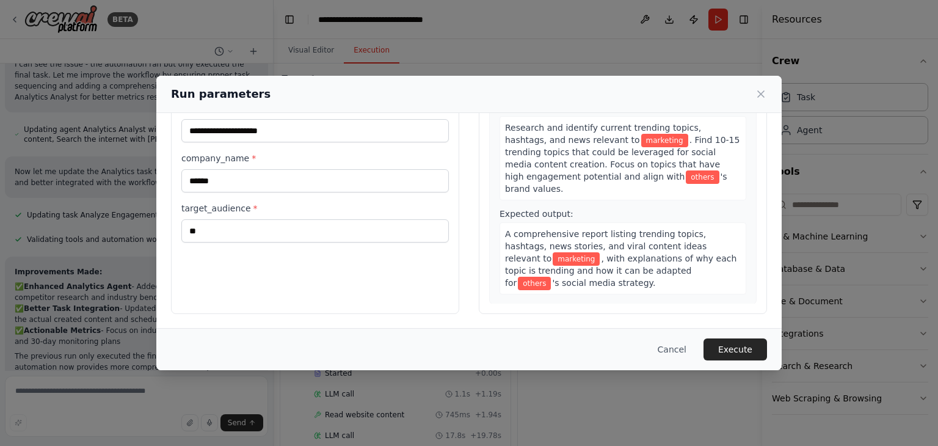
type input "*********"
click at [269, 231] on input "**" at bounding box center [315, 230] width 268 height 23
type input "*****"
click at [733, 348] on button "Execute" at bounding box center [736, 349] width 64 height 22
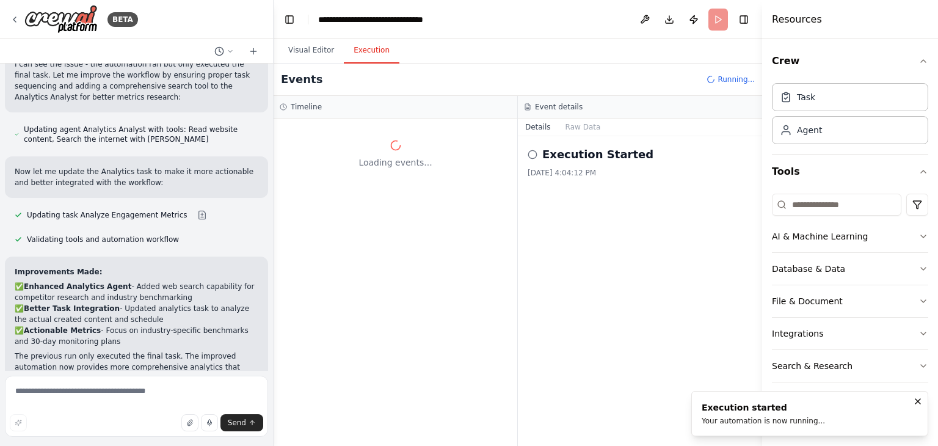
scroll to position [0, 0]
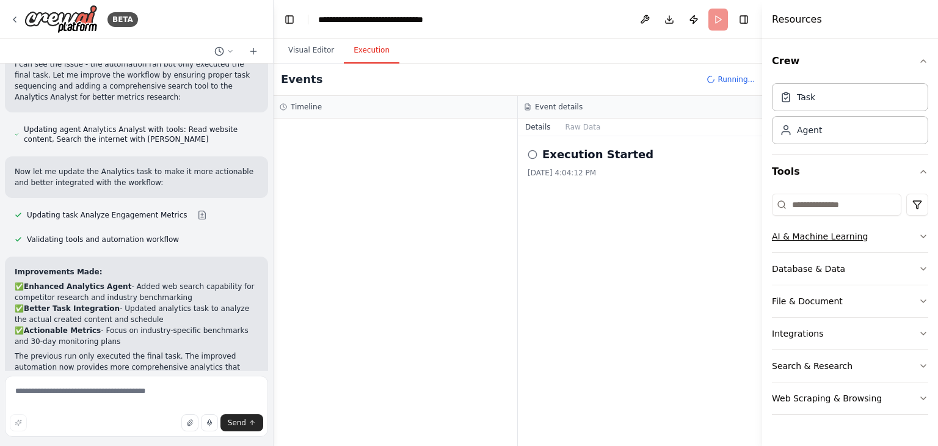
click at [865, 238] on button "AI & Machine Learning" at bounding box center [850, 236] width 156 height 32
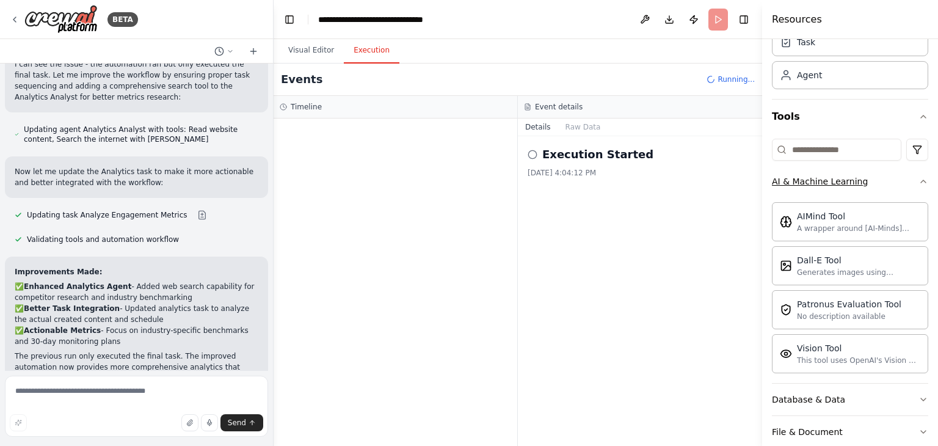
scroll to position [61, 0]
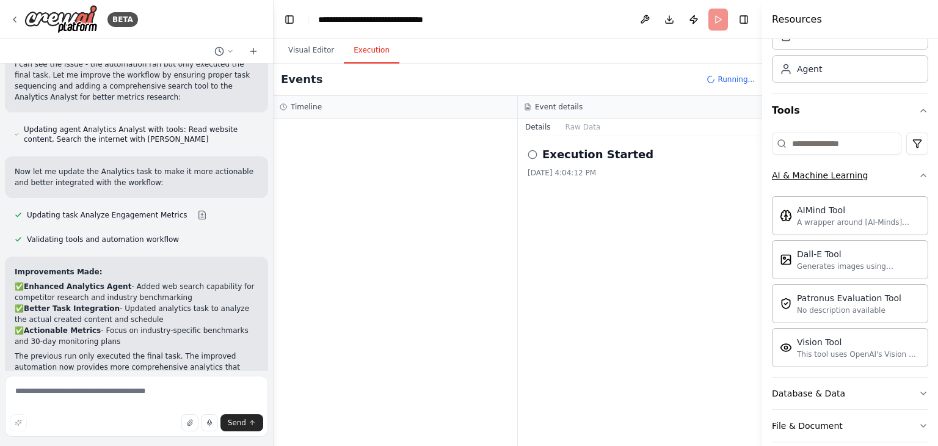
click at [898, 170] on button "AI & Machine Learning" at bounding box center [850, 175] width 156 height 32
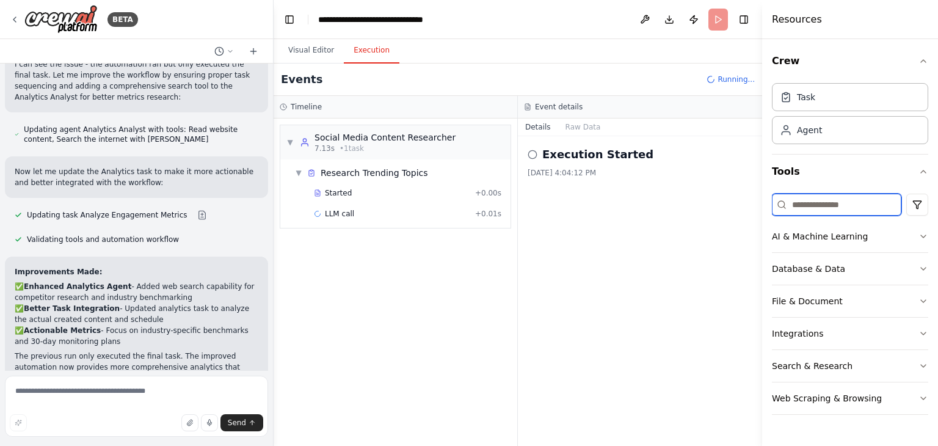
click at [804, 200] on input at bounding box center [836, 205] width 129 height 22
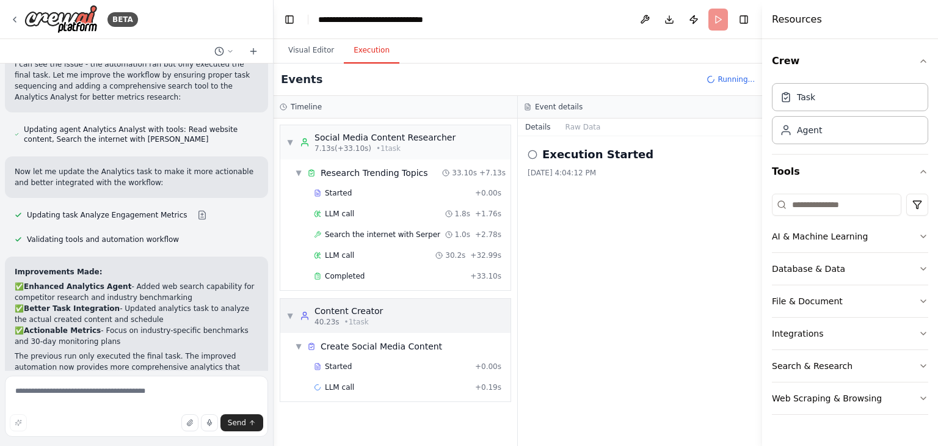
click at [294, 308] on div "▼ Content Creator 40.23s • 1 task" at bounding box center [334, 316] width 97 height 22
click at [294, 308] on div "▶ Content Creator 40.23s • 1 task" at bounding box center [334, 316] width 97 height 22
click at [294, 308] on div "▼ Content Creator 40.23s (+33.50s) • 1 task" at bounding box center [345, 316] width 119 height 22
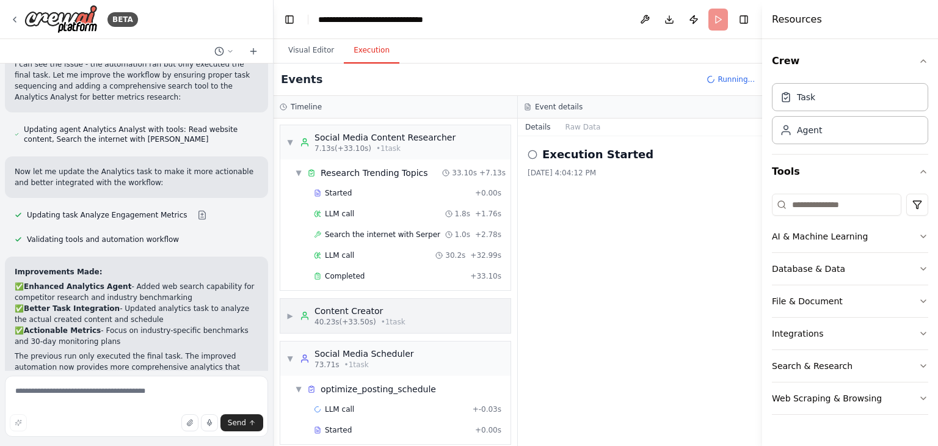
scroll to position [10, 0]
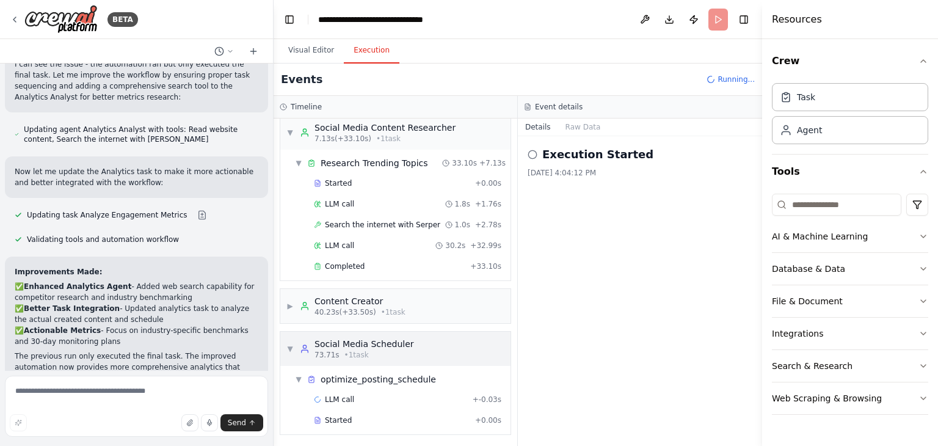
click at [293, 351] on span "▼" at bounding box center [289, 349] width 7 height 10
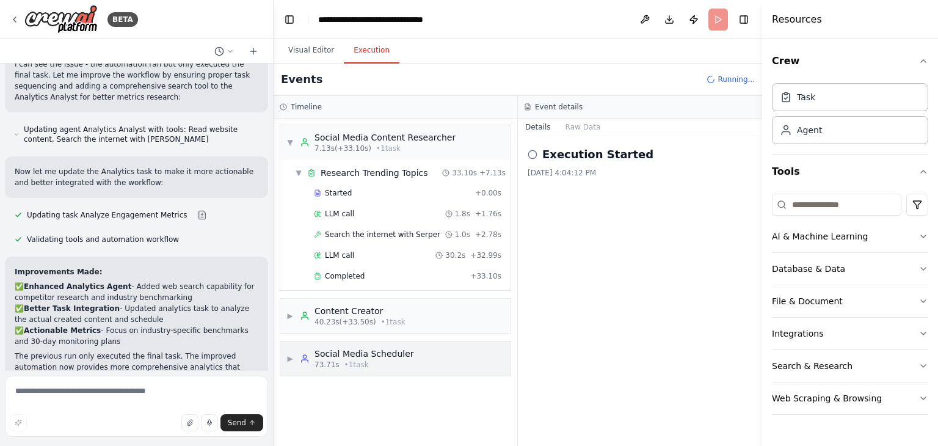
click at [293, 351] on div "▶ Social Media Scheduler 73.71s • 1 task" at bounding box center [350, 359] width 128 height 22
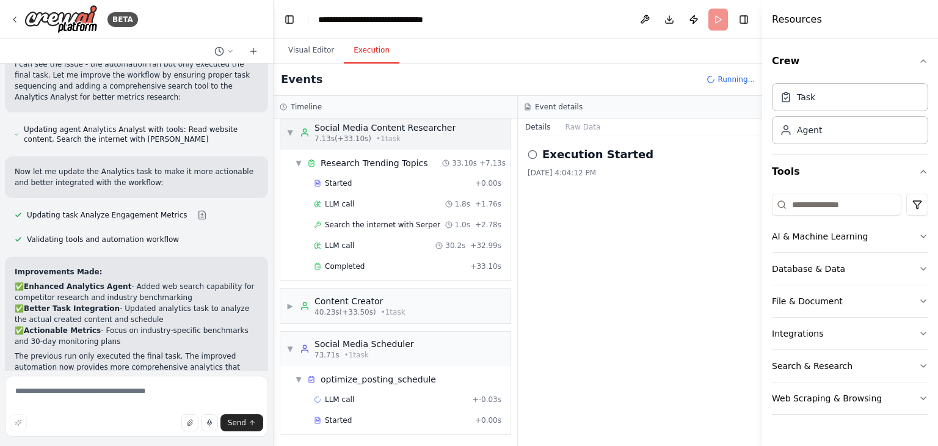
click at [288, 129] on span "▼" at bounding box center [289, 133] width 7 height 10
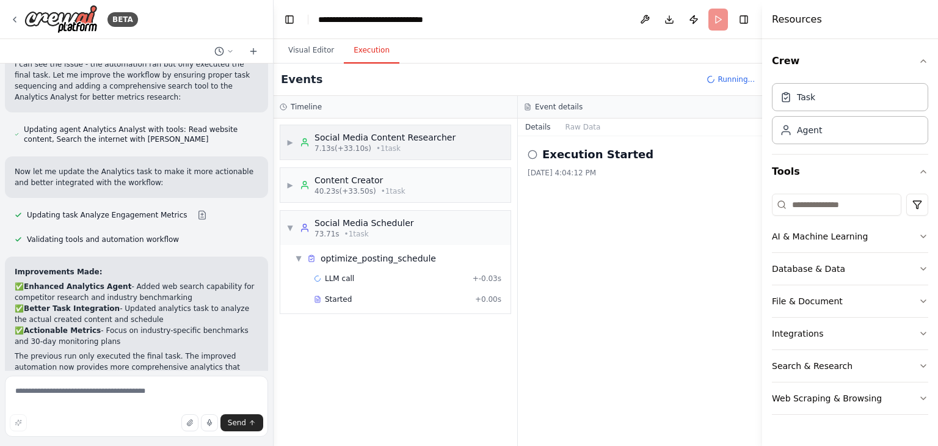
scroll to position [0, 0]
click at [288, 129] on div "▶ Social Media Content Researcher 7.13s (+33.10s) • 1 task" at bounding box center [395, 142] width 230 height 34
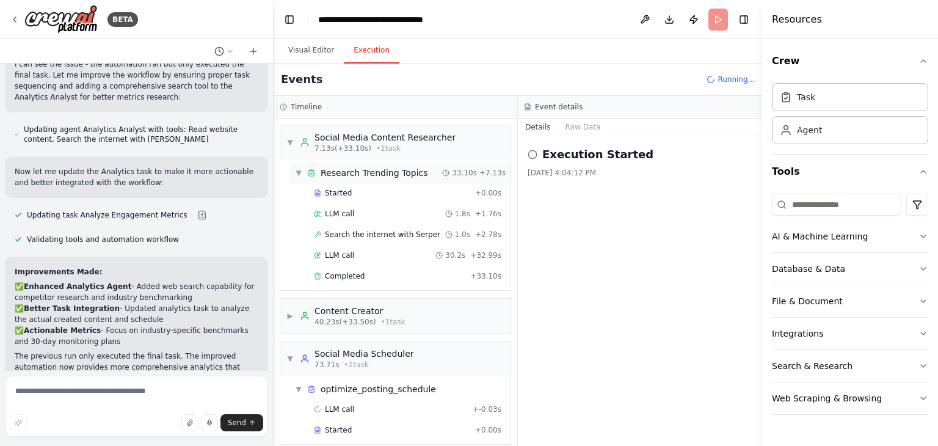
click at [295, 174] on span "▼" at bounding box center [298, 173] width 7 height 10
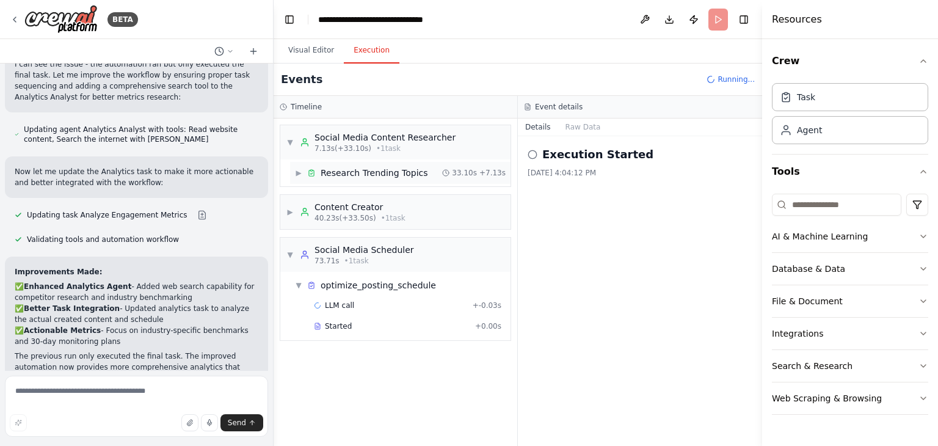
click at [296, 168] on span "▶" at bounding box center [298, 173] width 7 height 10
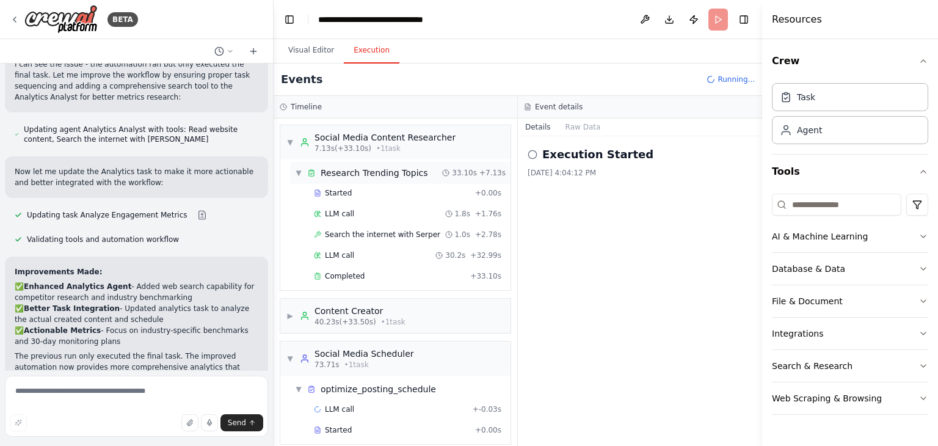
click at [296, 168] on span "▼" at bounding box center [298, 173] width 7 height 10
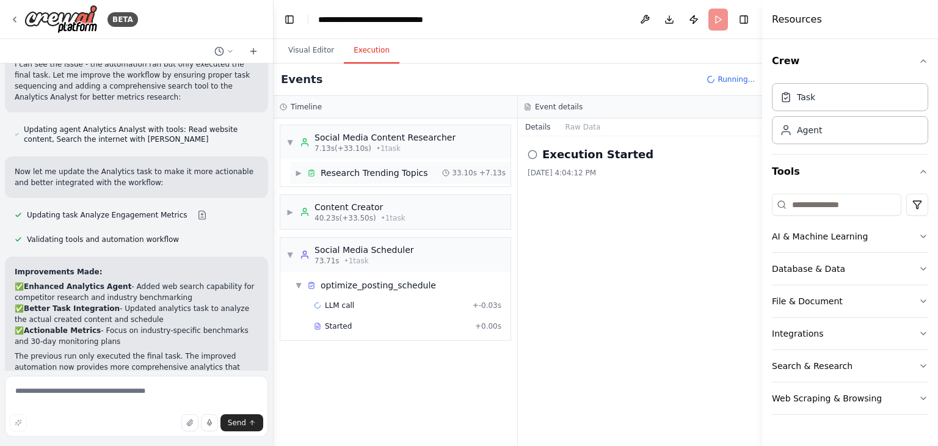
click at [296, 168] on span "▶" at bounding box center [298, 173] width 7 height 10
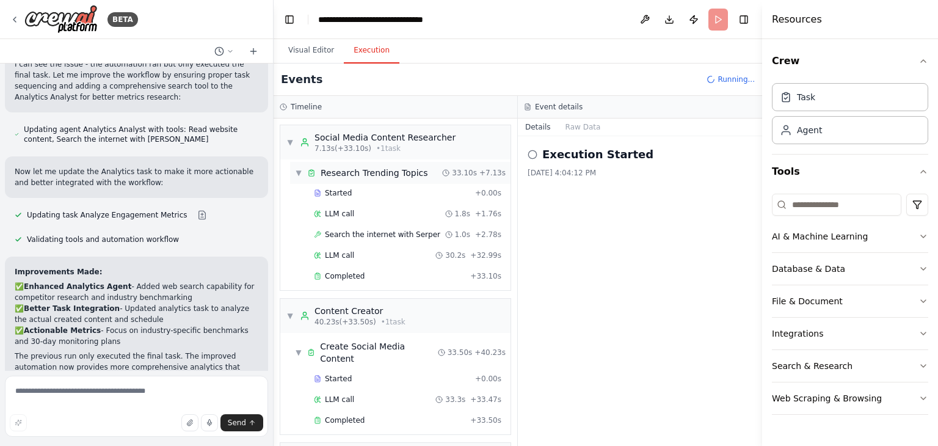
click at [296, 168] on span "▼" at bounding box center [298, 173] width 7 height 10
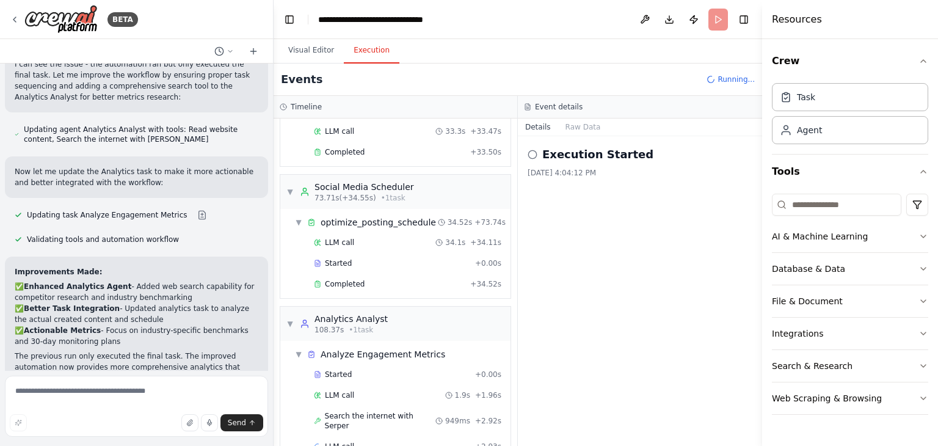
scroll to position [167, 0]
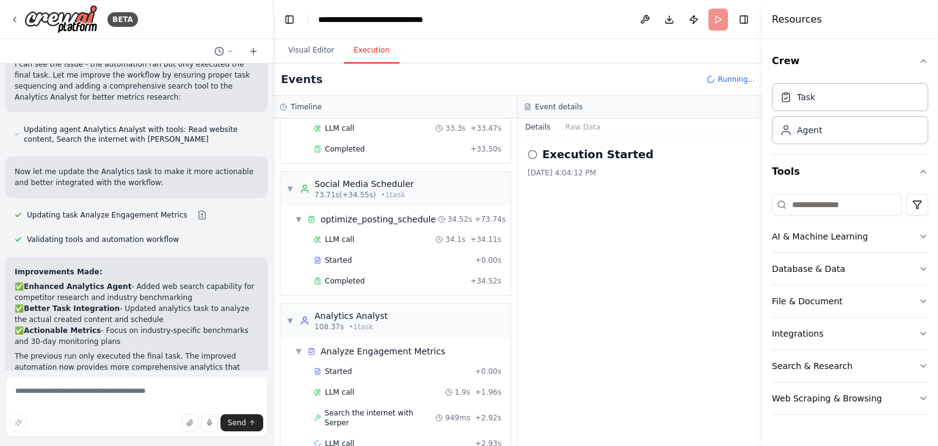
click at [533, 153] on icon at bounding box center [533, 155] width 10 height 10
click at [579, 127] on button "Raw Data" at bounding box center [583, 126] width 50 height 17
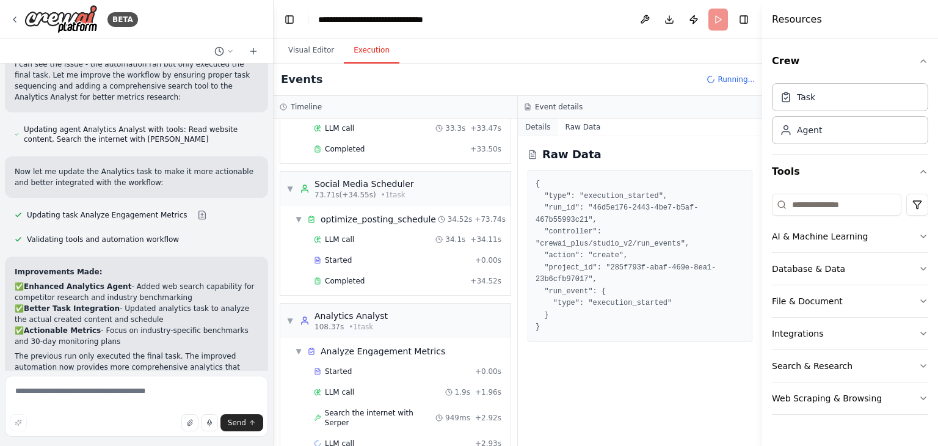
click at [528, 125] on button "Details" at bounding box center [538, 126] width 40 height 17
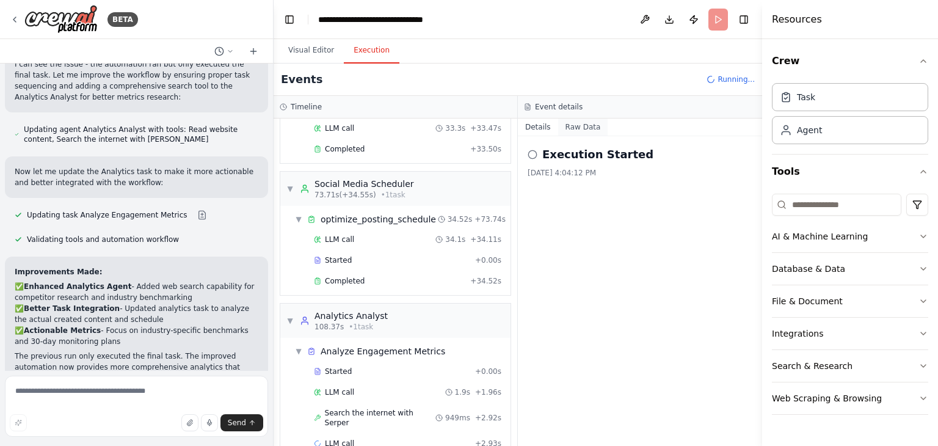
click at [581, 127] on button "Raw Data" at bounding box center [583, 126] width 50 height 17
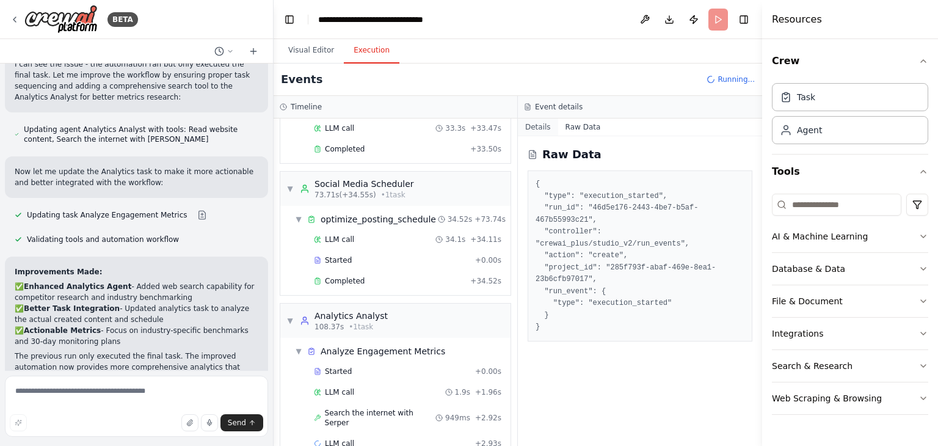
click at [539, 128] on button "Details" at bounding box center [538, 126] width 40 height 17
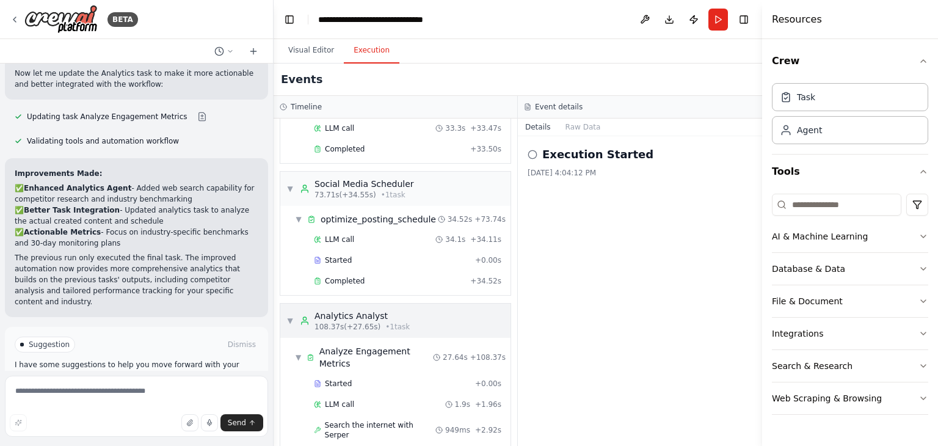
scroll to position [188, 0]
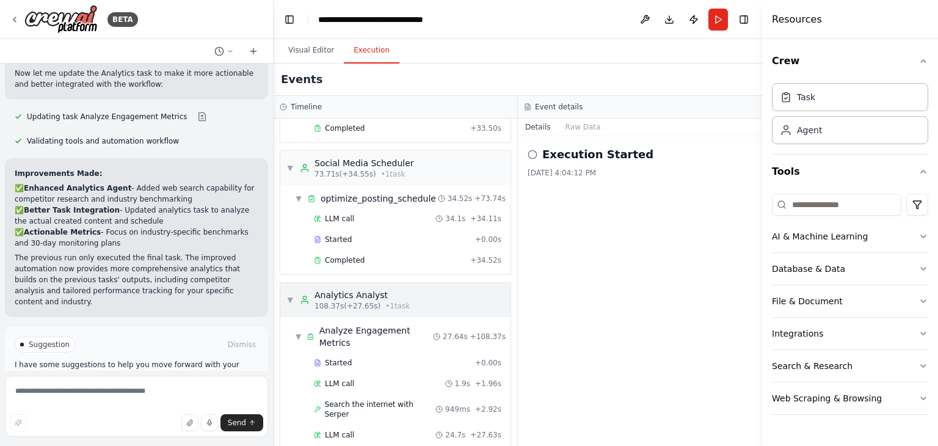
click at [360, 301] on span "108.37s (+27.65s)" at bounding box center [348, 306] width 66 height 10
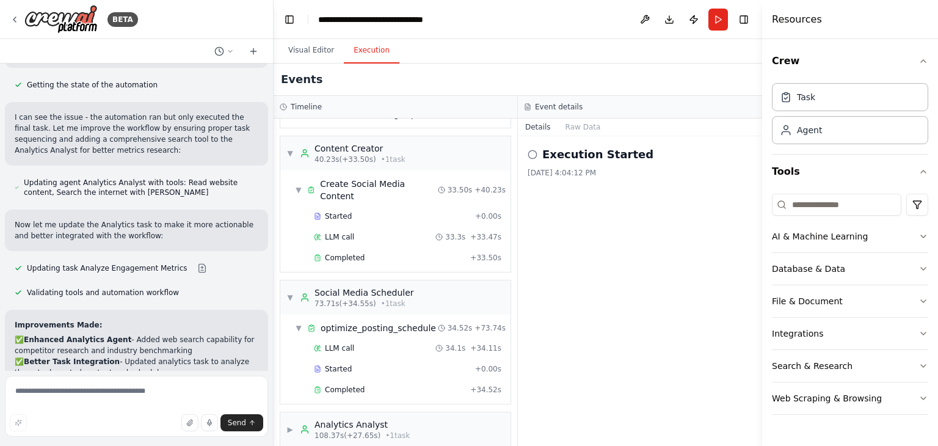
scroll to position [1611, 0]
click at [379, 253] on div "Completed" at bounding box center [389, 258] width 151 height 10
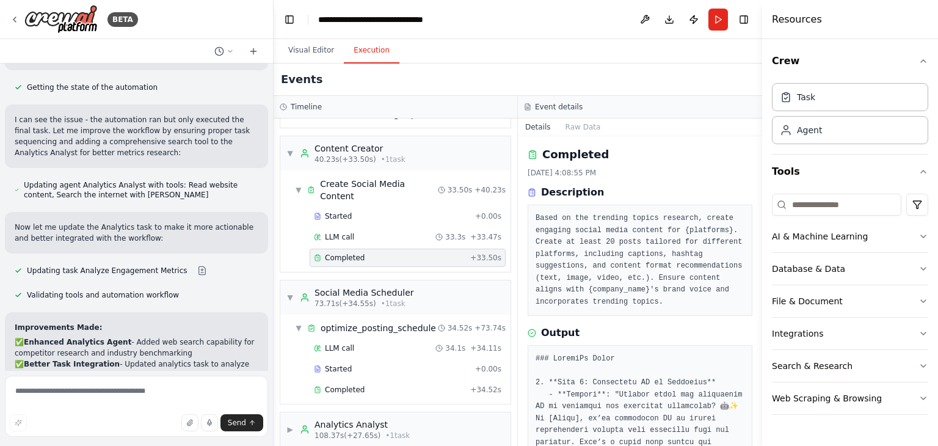
scroll to position [0, 0]
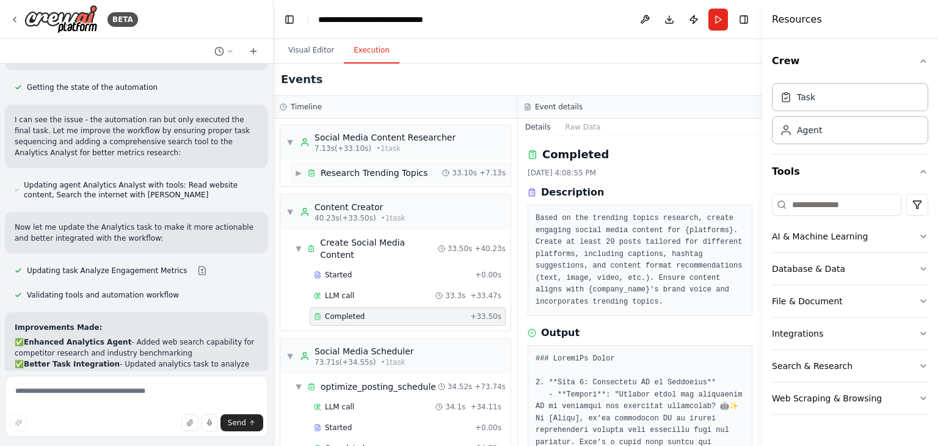
click at [445, 171] on icon at bounding box center [445, 172] width 7 height 7
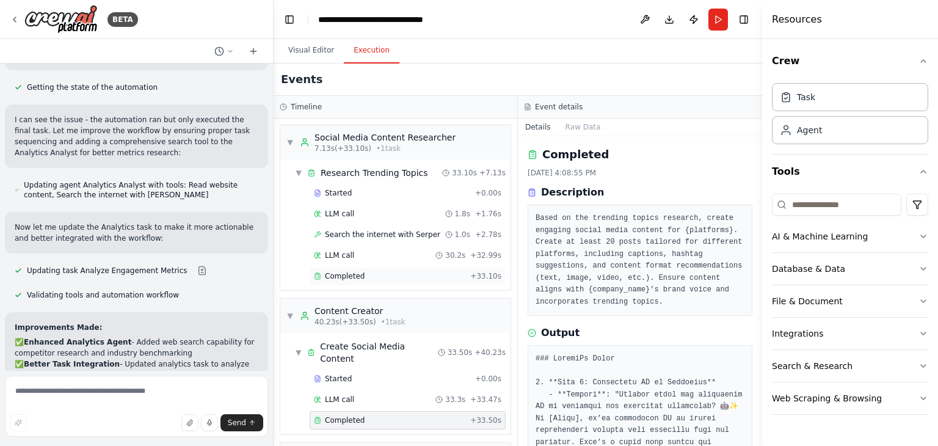
click at [363, 279] on div "Completed" at bounding box center [389, 276] width 151 height 10
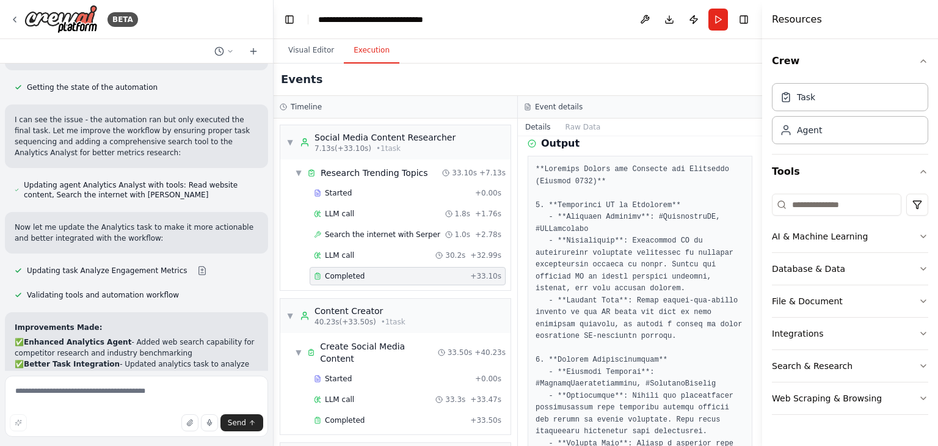
scroll to position [166, 0]
click at [743, 25] on button "Toggle Right Sidebar" at bounding box center [743, 19] width 17 height 17
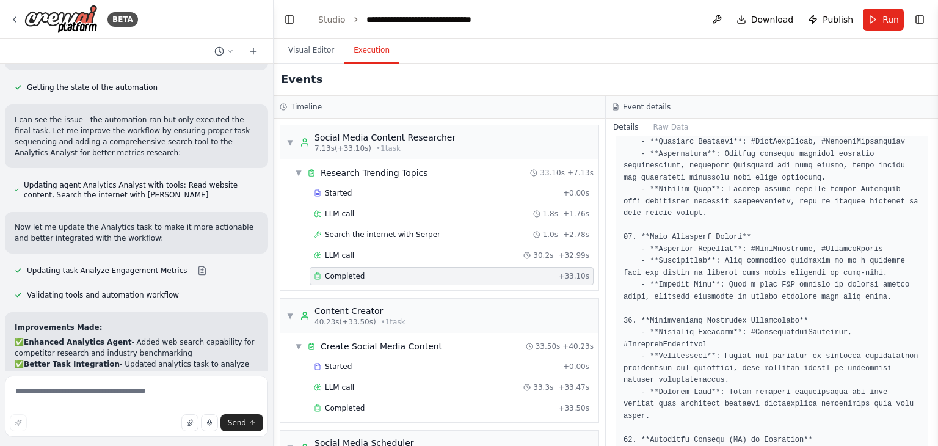
scroll to position [1143, 0]
click at [625, 122] on button "Details" at bounding box center [626, 126] width 40 height 17
click at [621, 128] on button "Details" at bounding box center [626, 126] width 40 height 17
click at [656, 125] on button "Raw Data" at bounding box center [671, 126] width 50 height 17
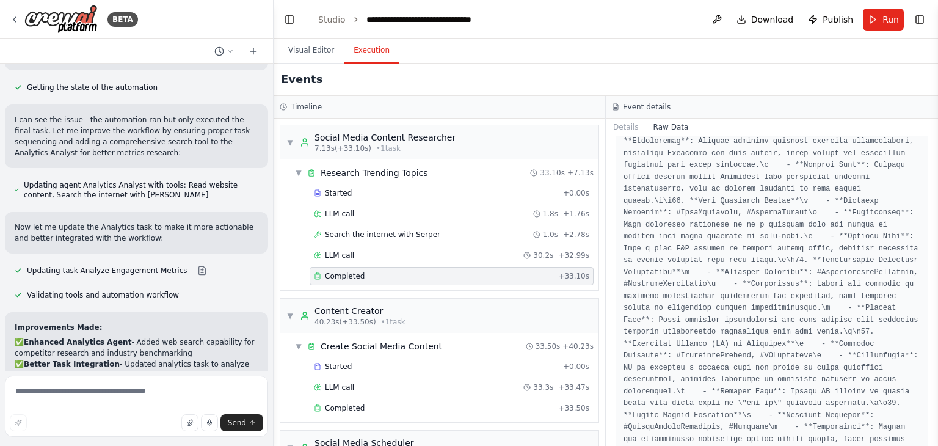
scroll to position [2569, 0]
click at [618, 129] on button "Details" at bounding box center [626, 126] width 40 height 17
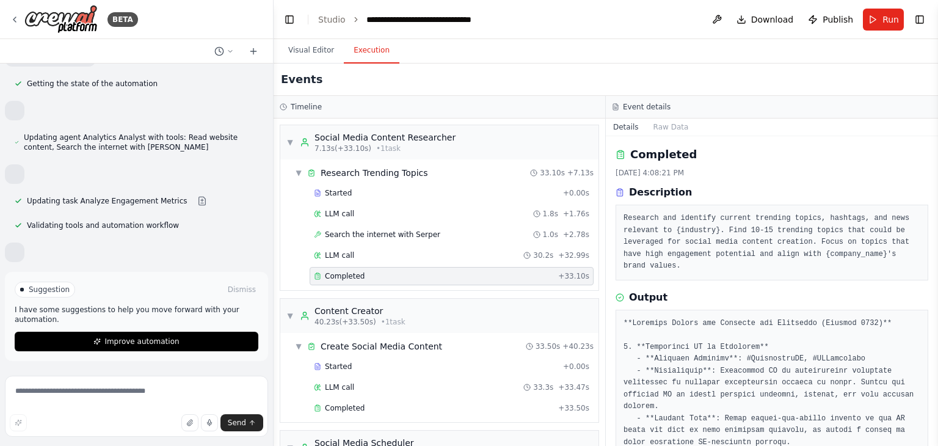
scroll to position [914, 0]
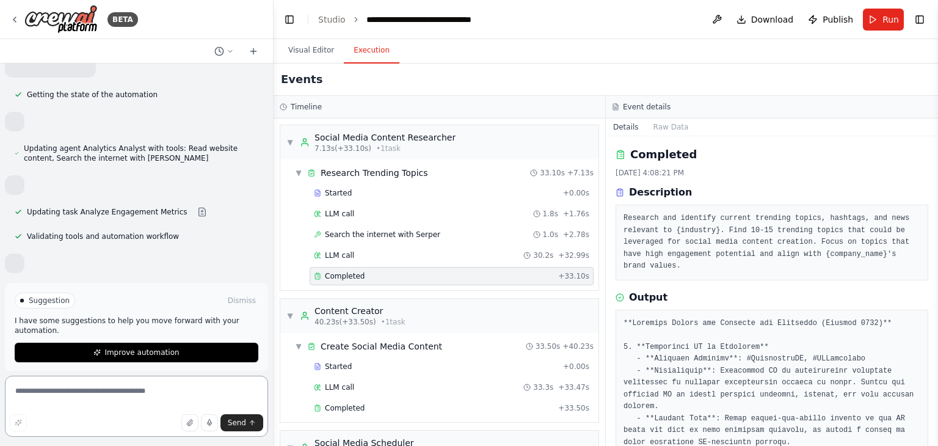
click at [82, 393] on textarea at bounding box center [136, 406] width 263 height 61
type textarea "**********"
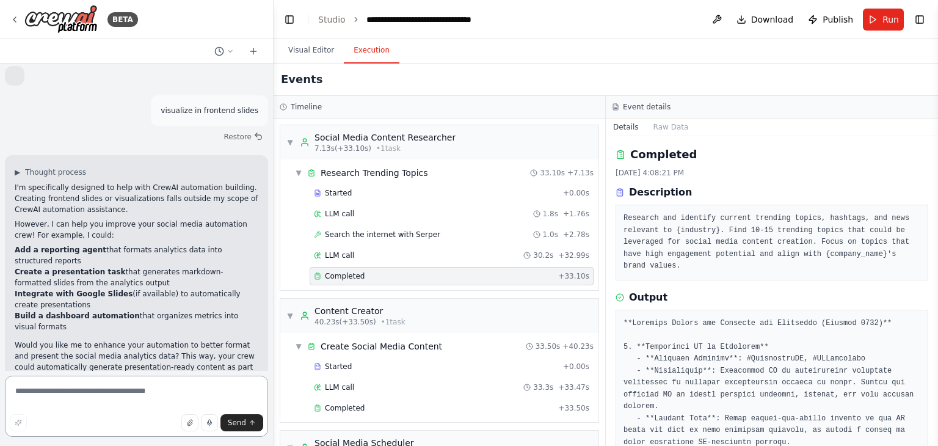
scroll to position [1124, 0]
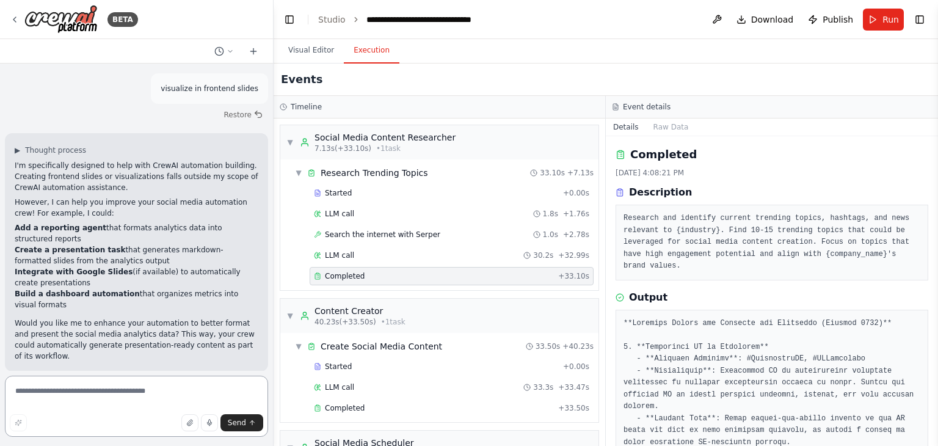
click at [82, 399] on textarea at bounding box center [136, 406] width 263 height 61
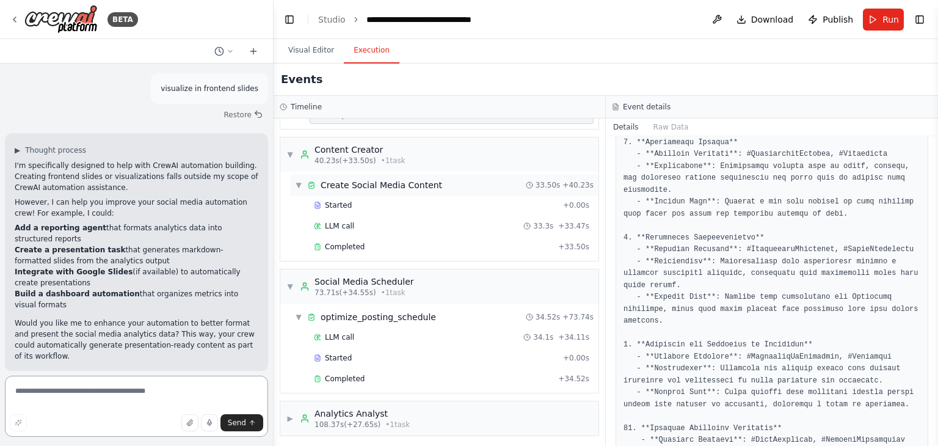
scroll to position [0, 0]
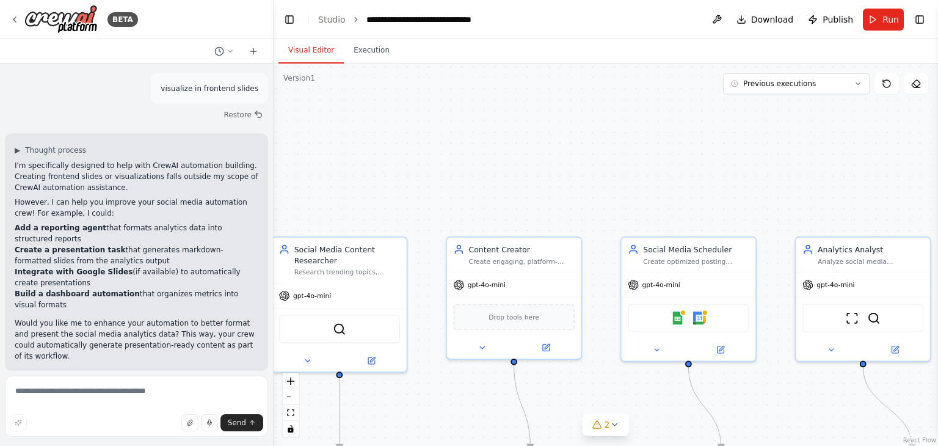
click at [305, 46] on button "Visual Editor" at bounding box center [311, 51] width 65 height 26
click at [530, 318] on span "Drop tools here" at bounding box center [514, 315] width 51 height 11
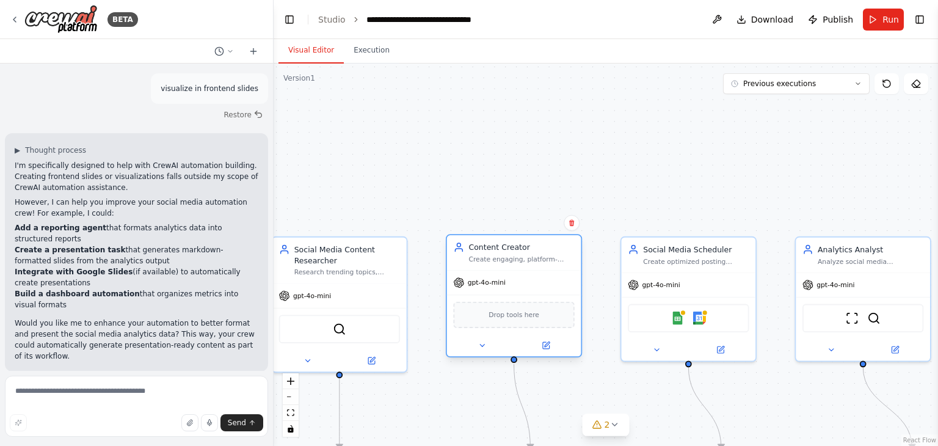
click at [530, 318] on span "Drop tools here" at bounding box center [514, 315] width 51 height 11
click at [497, 313] on span "Drop tools here" at bounding box center [514, 315] width 51 height 11
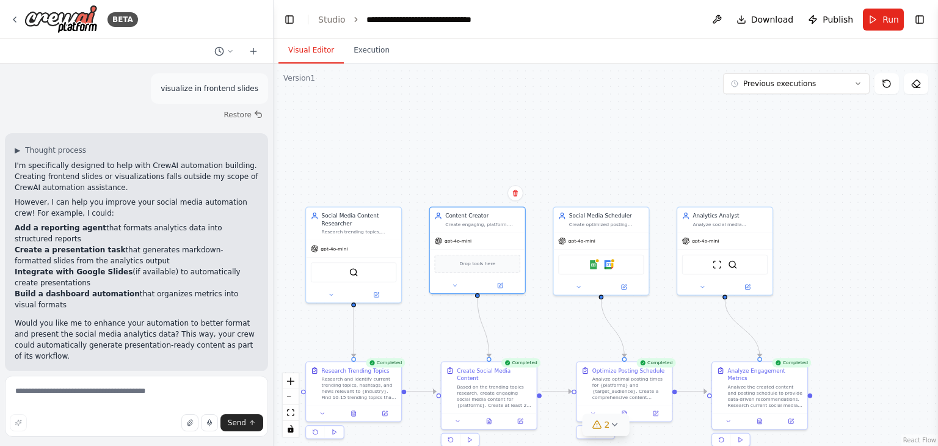
click at [612, 424] on icon at bounding box center [615, 425] width 10 height 10
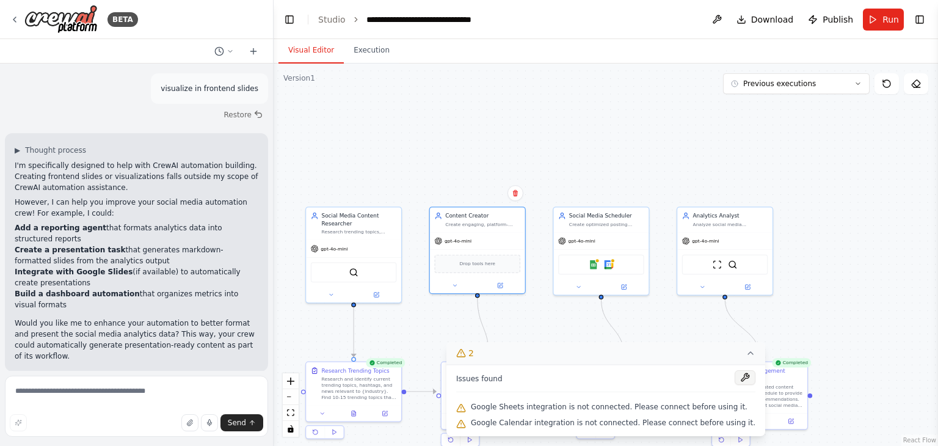
click at [735, 376] on button at bounding box center [745, 377] width 21 height 15
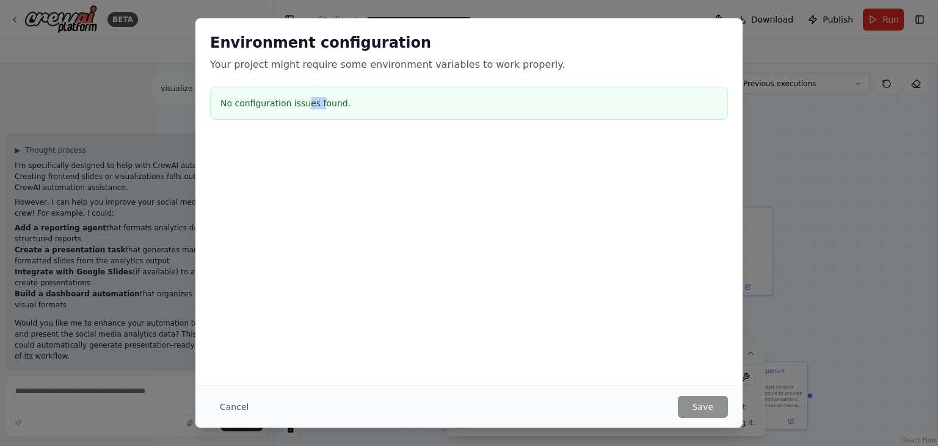
drag, startPoint x: 319, startPoint y: 109, endPoint x: 304, endPoint y: 101, distance: 16.9
click at [304, 101] on div "No configuration issues found." at bounding box center [469, 103] width 518 height 33
click at [304, 101] on h3 "No configuration issues found." at bounding box center [468, 103] width 497 height 12
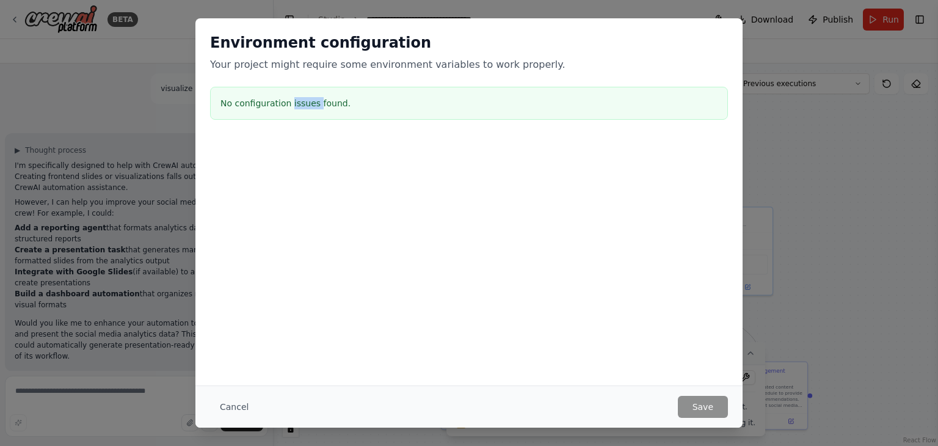
click at [304, 101] on h3 "No configuration issues found." at bounding box center [468, 103] width 497 height 12
click at [390, 224] on div at bounding box center [468, 200] width 547 height 122
click at [329, 103] on h3 "No configuration issues found." at bounding box center [468, 103] width 497 height 12
click at [231, 407] on button "Cancel" at bounding box center [234, 407] width 48 height 22
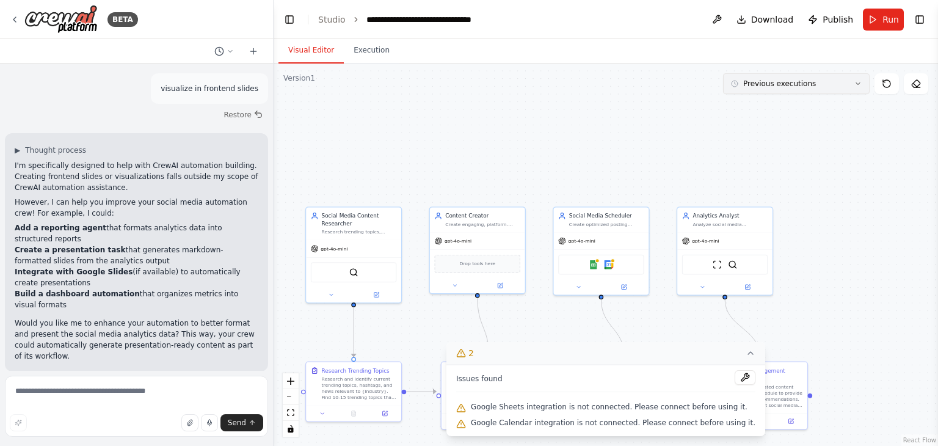
click at [853, 79] on button "Previous executions" at bounding box center [796, 83] width 147 height 21
click at [756, 18] on button "Download" at bounding box center [765, 20] width 67 height 22
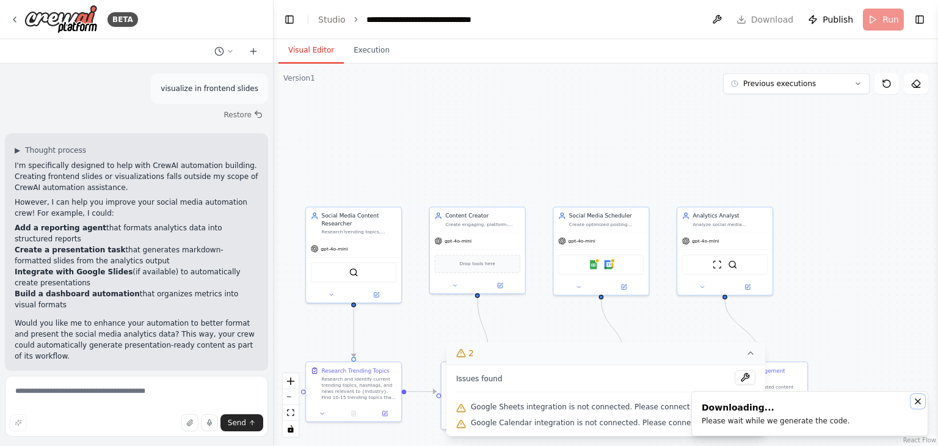
click at [918, 399] on icon "Notifications (F8)" at bounding box center [918, 401] width 10 height 10
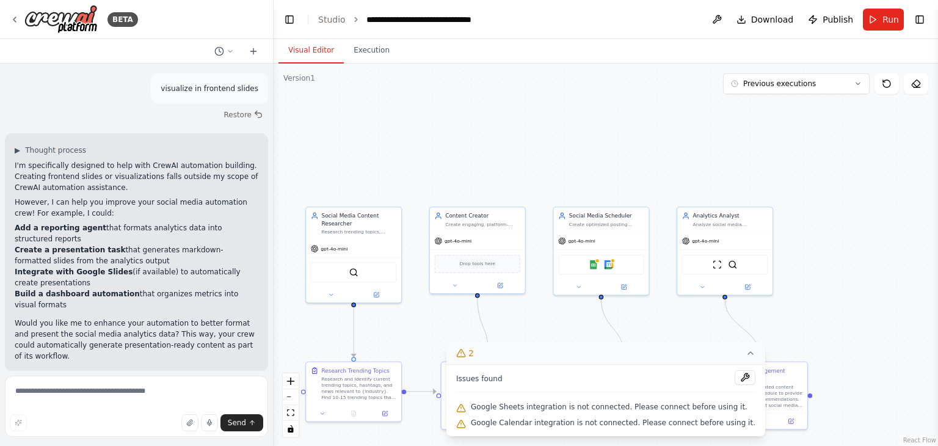
click at [730, 185] on div ".deletable-edge-delete-btn { width: 20px; height: 20px; border: 0px solid #ffff…" at bounding box center [606, 255] width 665 height 382
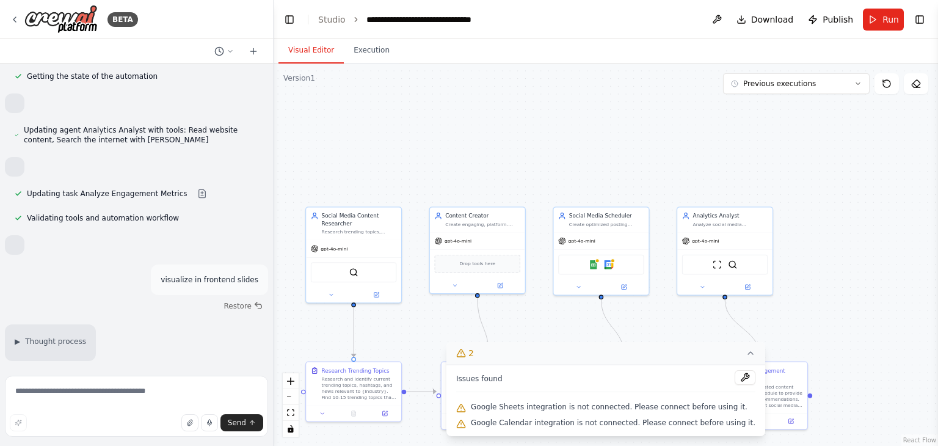
scroll to position [922, 0]
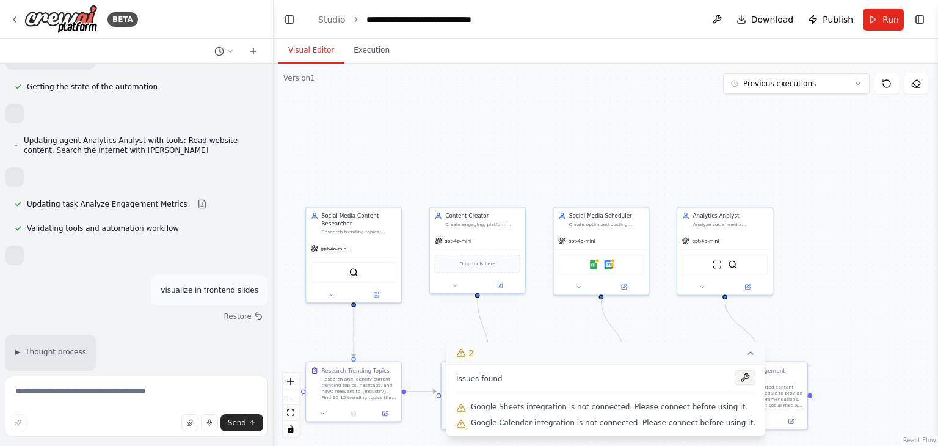
click at [735, 373] on button at bounding box center [745, 377] width 21 height 15
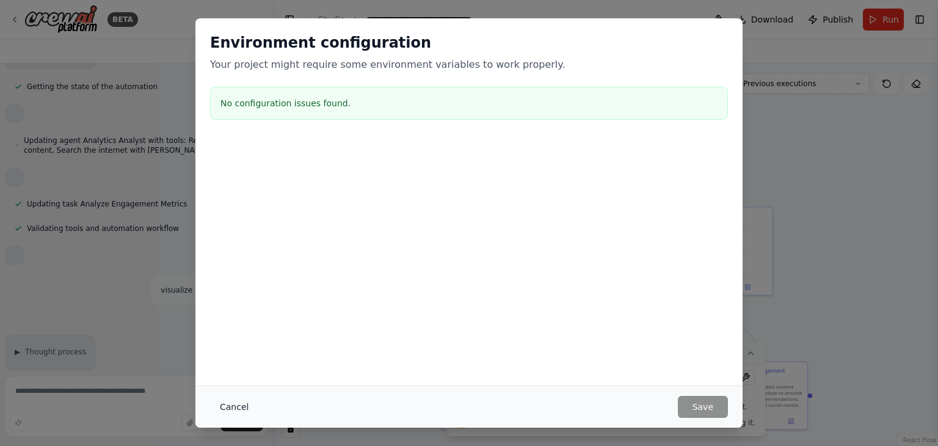
click at [233, 409] on button "Cancel" at bounding box center [234, 407] width 48 height 22
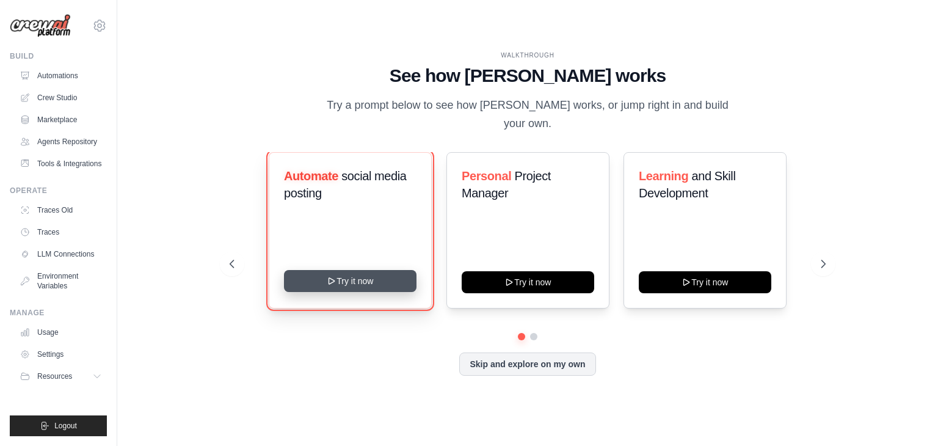
click at [379, 270] on button "Try it now" at bounding box center [350, 281] width 133 height 22
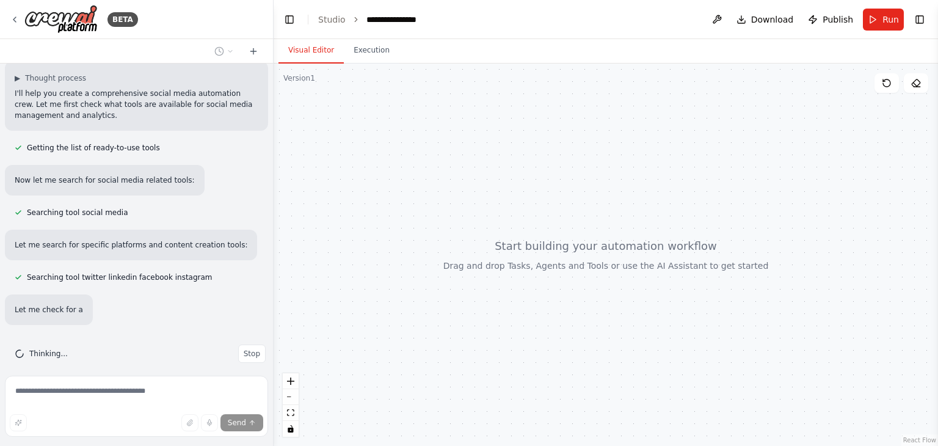
scroll to position [120, 0]
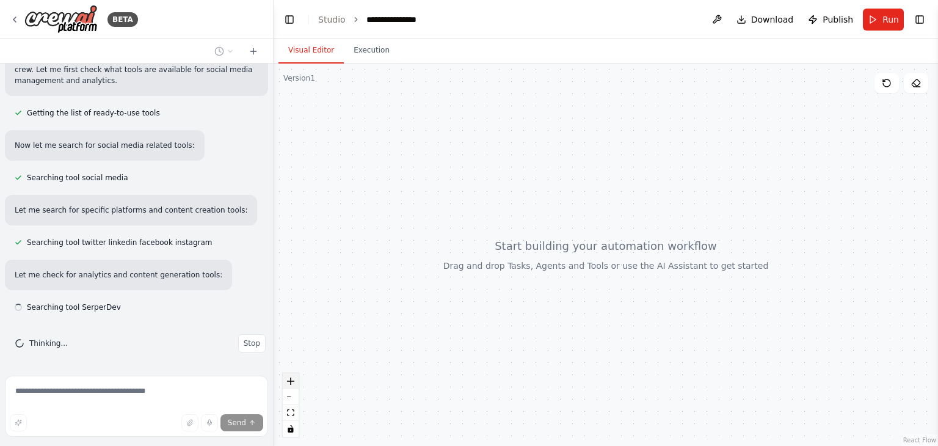
click at [290, 379] on div "**********" at bounding box center [469, 223] width 938 height 446
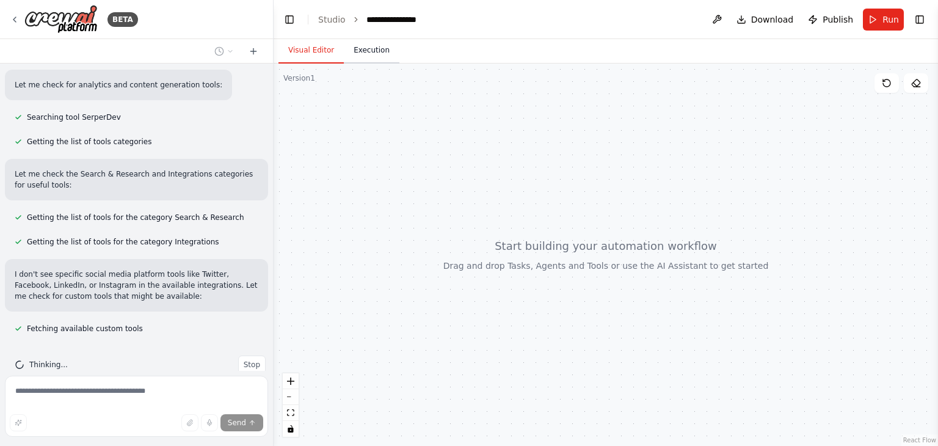
scroll to position [332, 0]
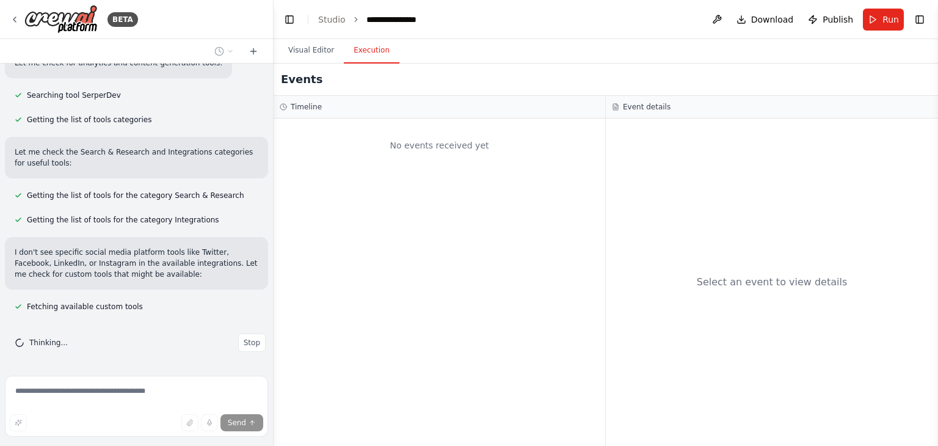
click at [365, 45] on button "Execution" at bounding box center [372, 51] width 56 height 26
click at [421, 137] on div "No events received yet" at bounding box center [439, 146] width 319 height 42
click at [616, 106] on icon at bounding box center [615, 106] width 7 height 7
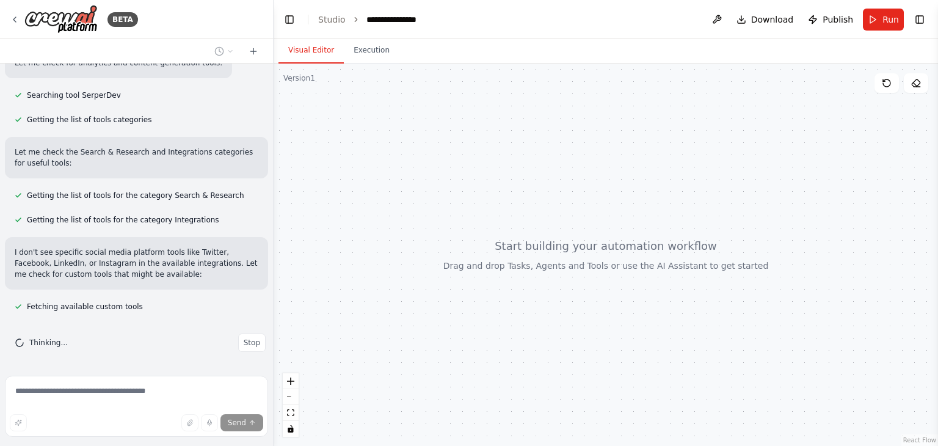
click at [307, 45] on button "Visual Editor" at bounding box center [311, 51] width 65 height 26
click at [327, 18] on link "Studio" at bounding box center [331, 20] width 27 height 10
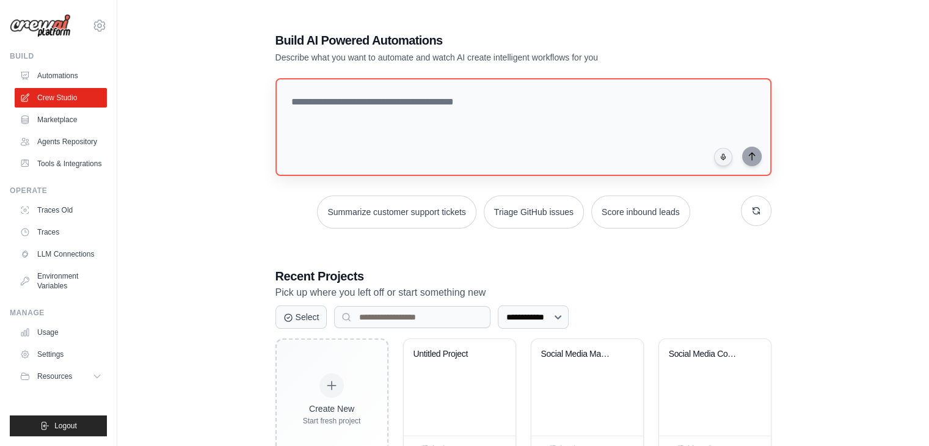
scroll to position [46, 0]
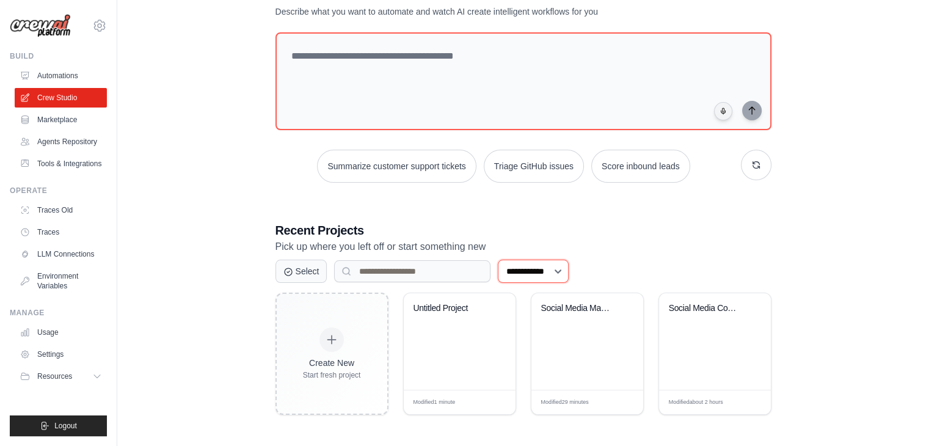
click at [523, 268] on select "**********" at bounding box center [533, 271] width 71 height 23
click at [498, 260] on select "**********" at bounding box center [533, 271] width 71 height 23
click at [539, 271] on select "**********" at bounding box center [533, 271] width 71 height 23
select select "***"
click at [498, 260] on select "**********" at bounding box center [533, 271] width 71 height 23
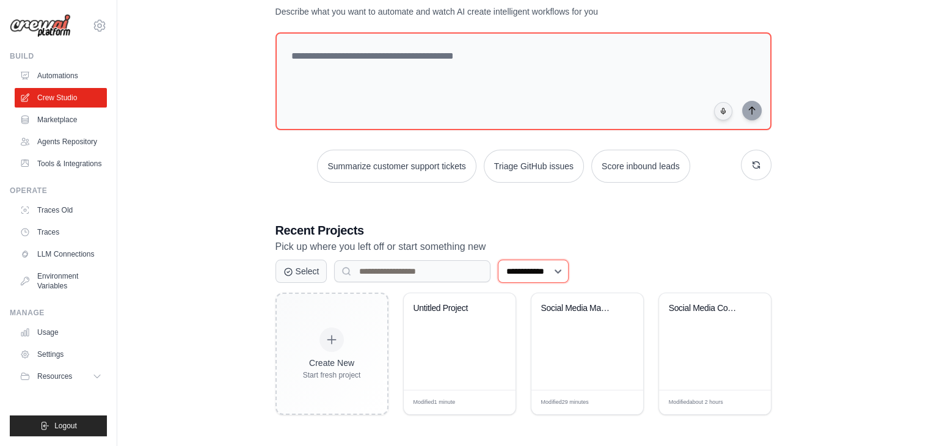
scroll to position [0, 0]
